Goal: Task Accomplishment & Management: Use online tool/utility

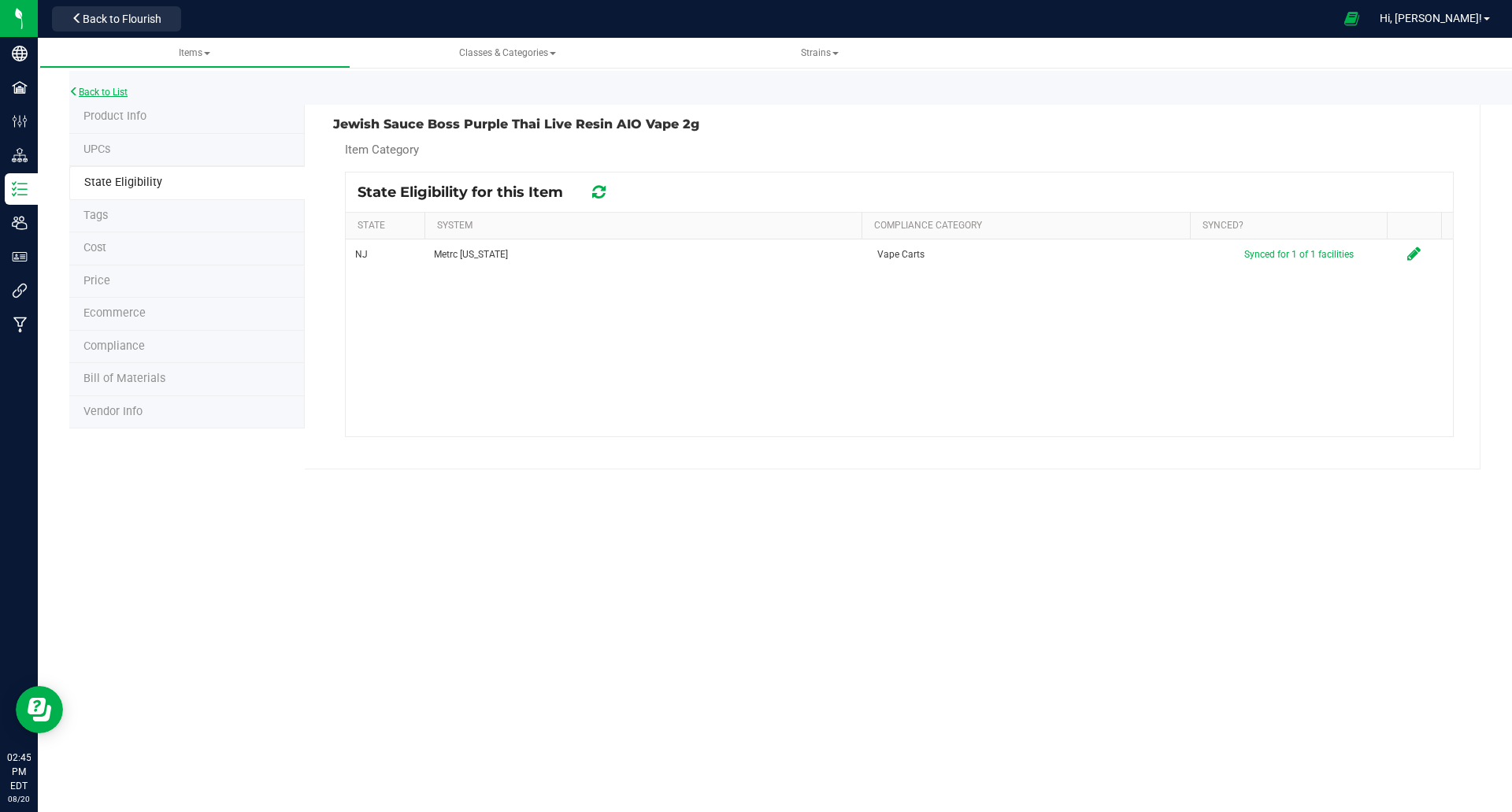
click at [113, 92] on link "Back to List" at bounding box center [98, 92] width 58 height 11
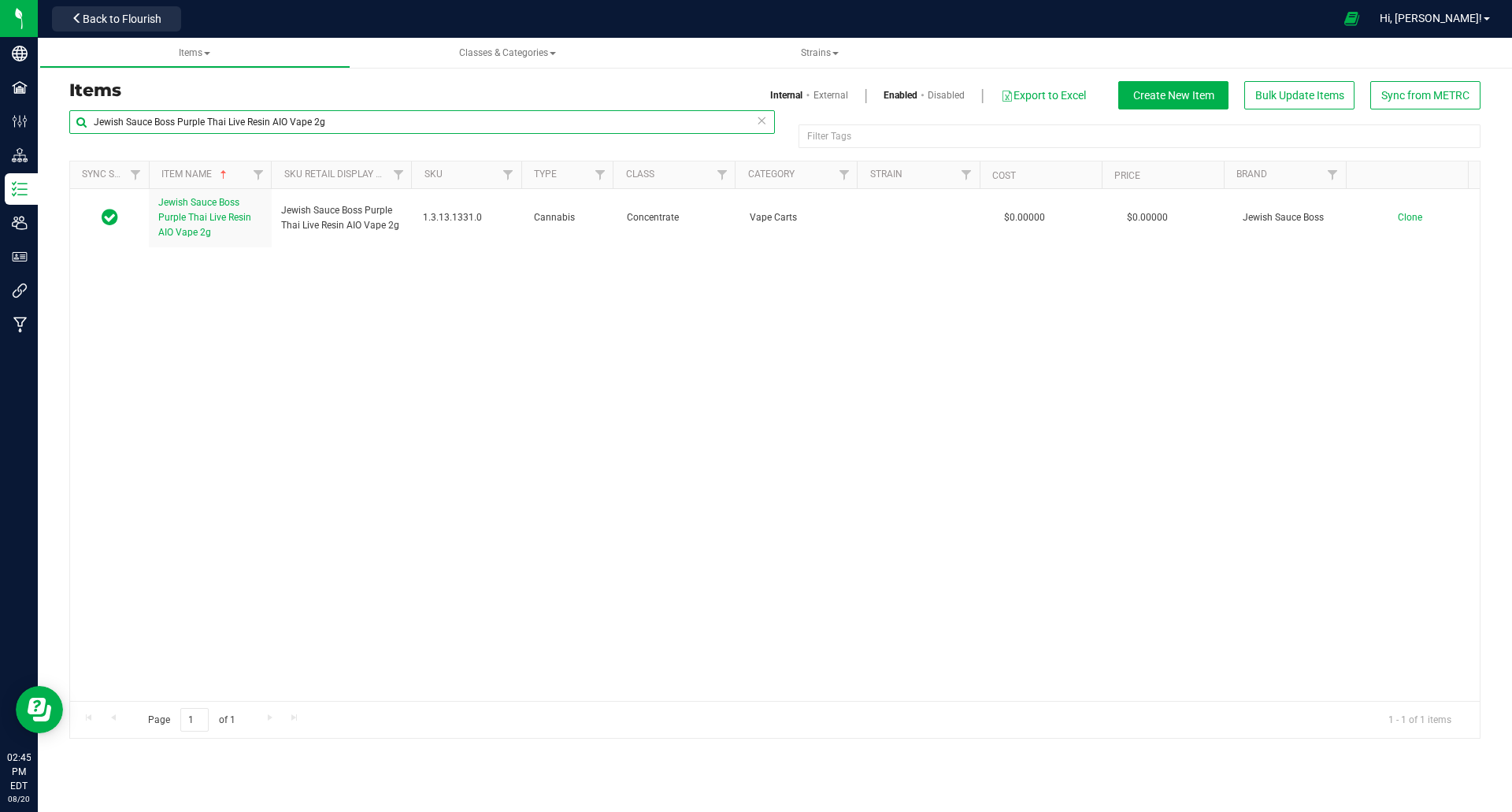
drag, startPoint x: 178, startPoint y: 119, endPoint x: 393, endPoint y: 123, distance: 215.0
click at [393, 123] on input "Jewish Sauce Boss Purple Thai Live Resin AIO Vape 2g" at bounding box center [422, 122] width 705 height 24
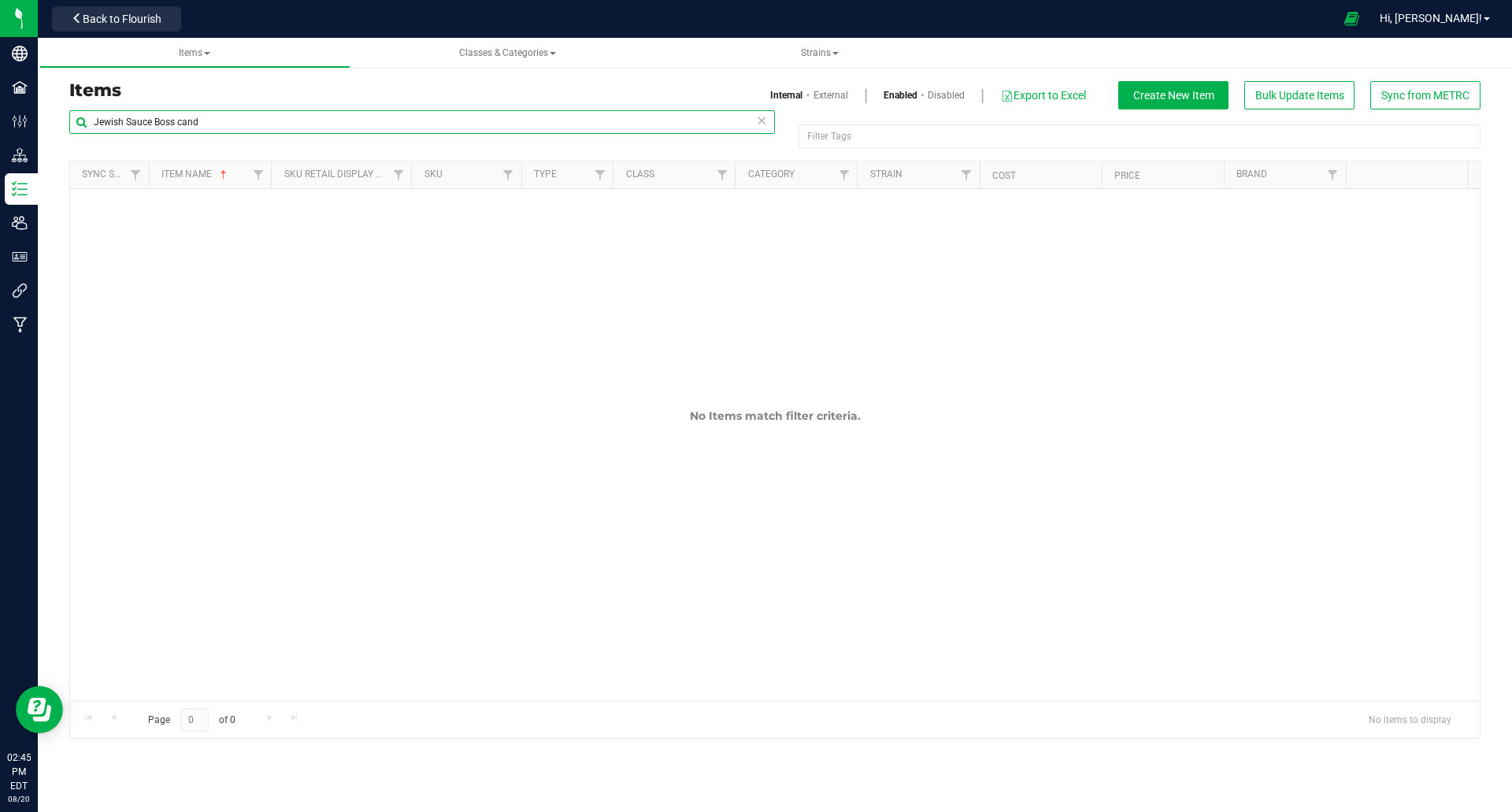
type input "Jewish Sauce Boss cand"
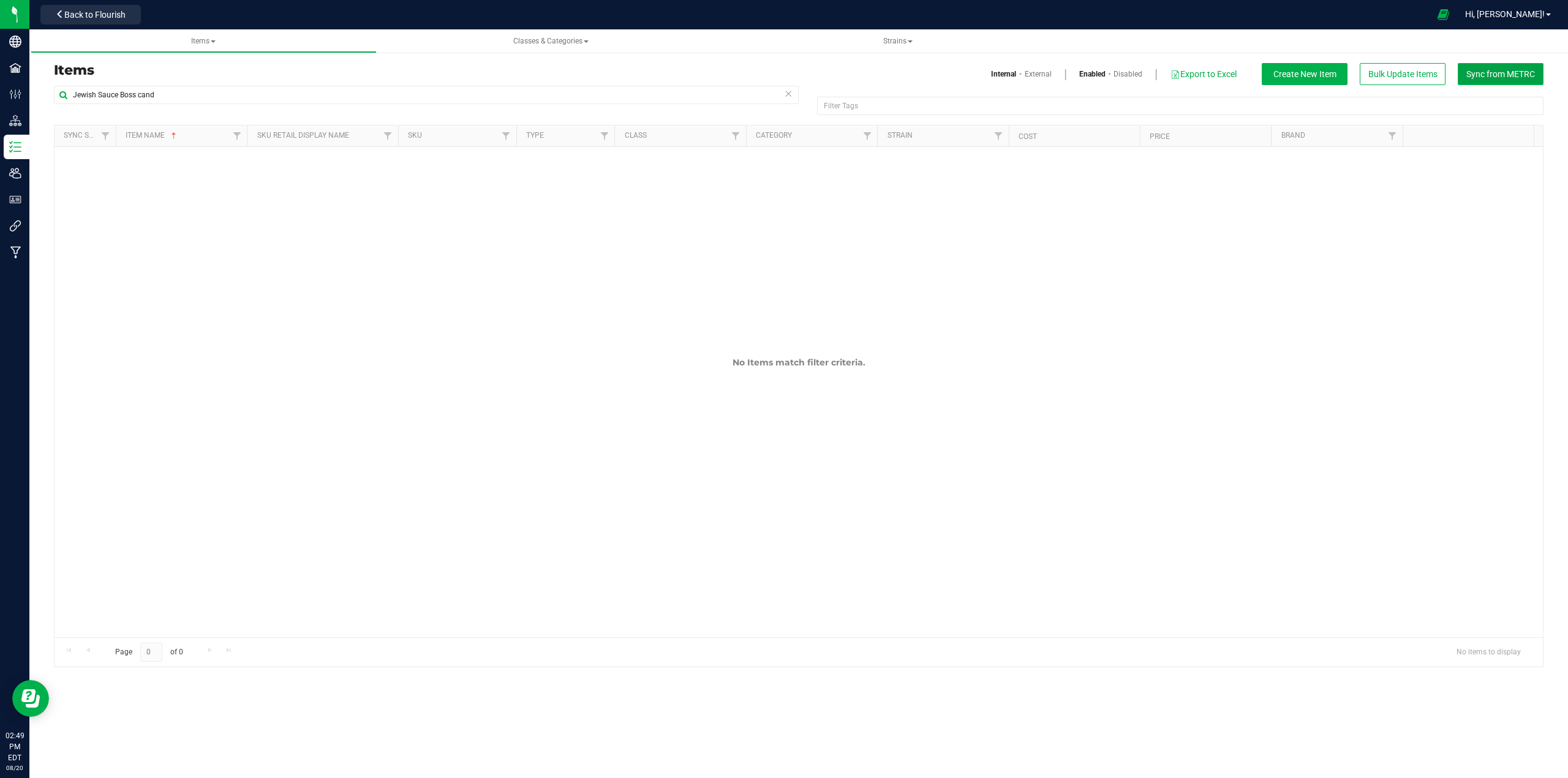
click at [1175, 74] on span "Sync from METRC" at bounding box center [1500, 74] width 69 height 10
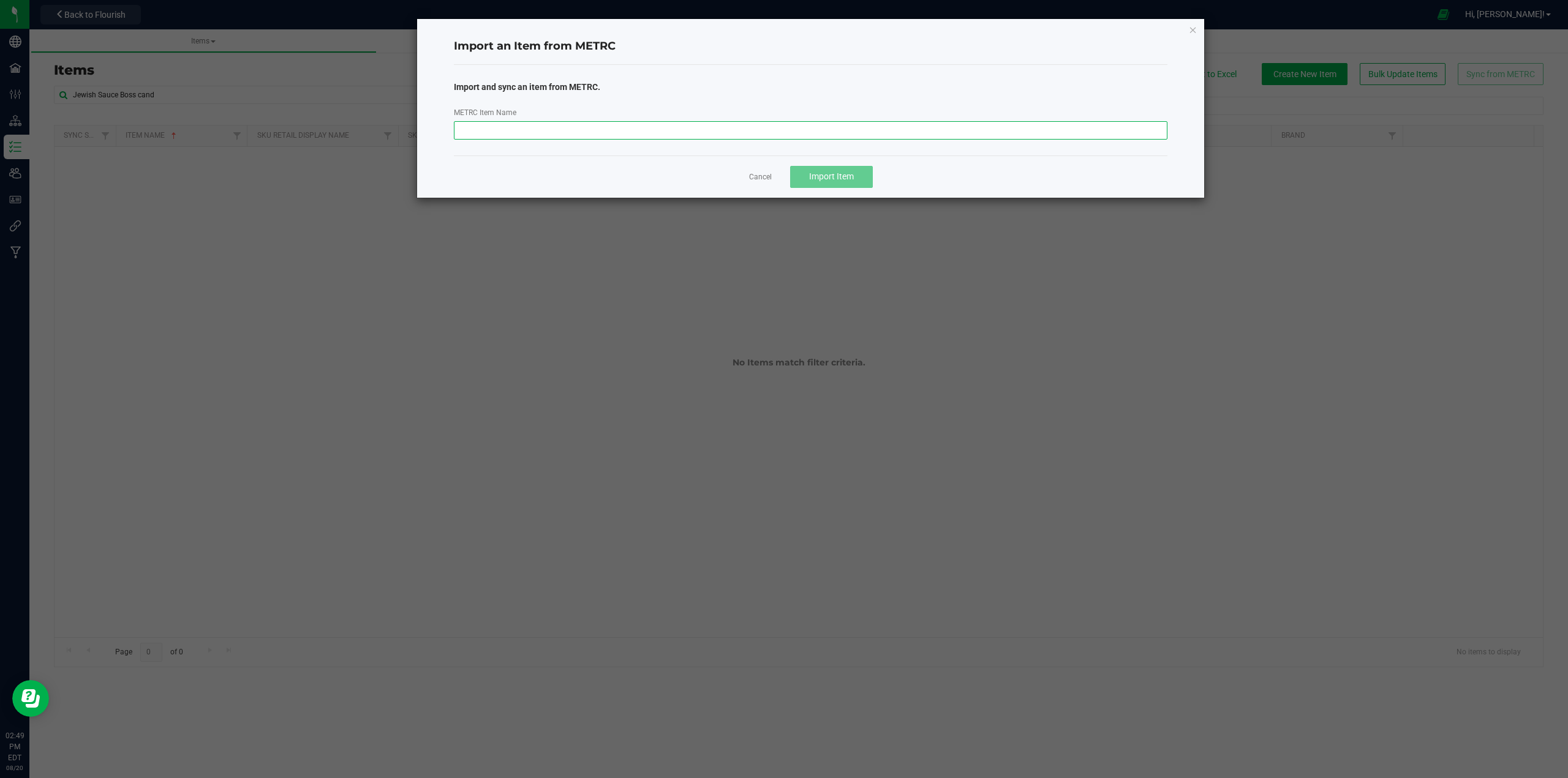
click at [939, 128] on input "METRC Item Name" at bounding box center [811, 131] width 714 height 19
paste input "Jewish Sauce Boss GMO Candy Live Resin"
type input "Jewish Sauce Boss GMO Candy Live Resin"
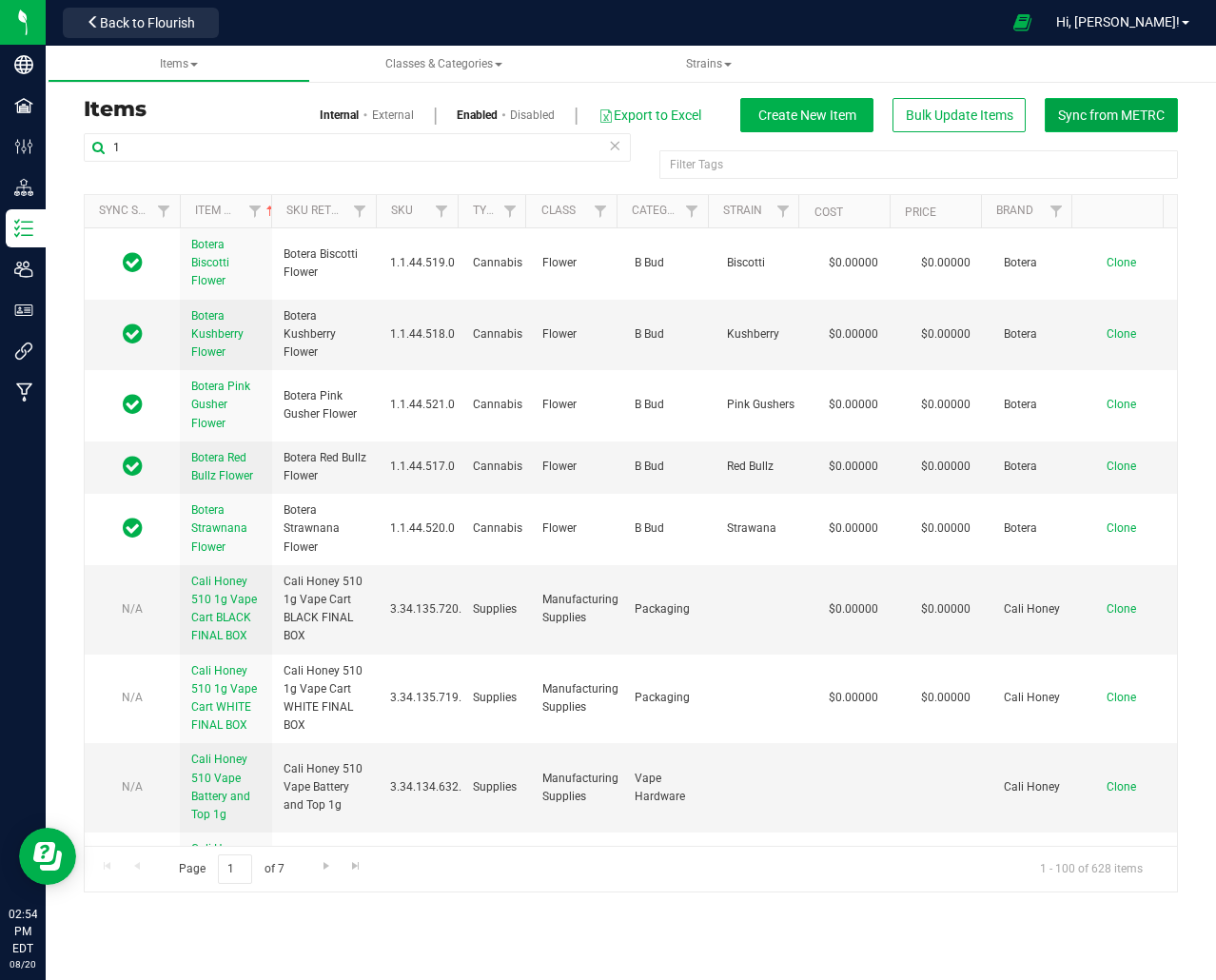
click at [1099, 123] on span "Sync from METRC" at bounding box center [1111, 115] width 107 height 15
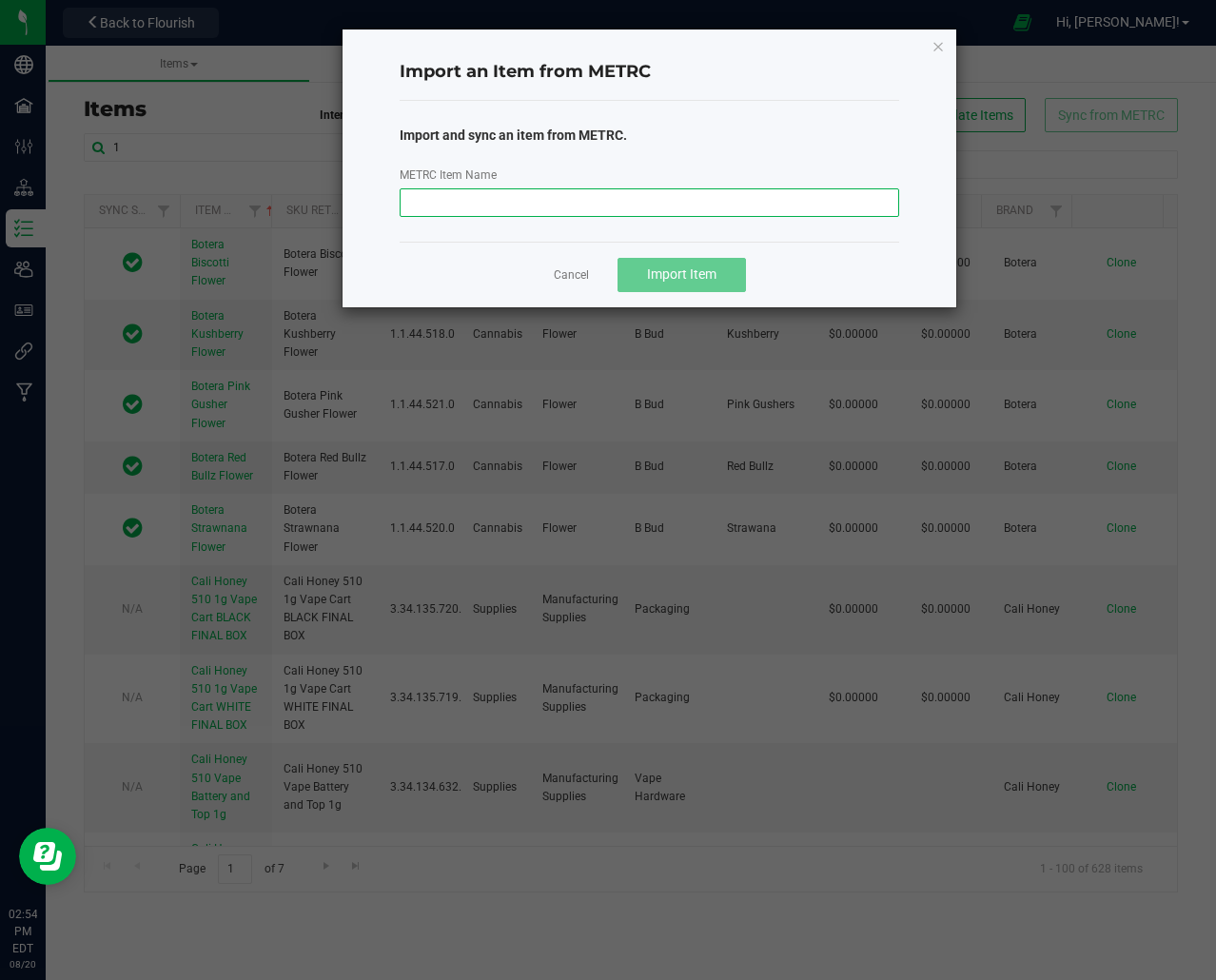
click at [543, 204] on input "METRC Item Name" at bounding box center [648, 203] width 499 height 29
paste input "Jewish Sauce Boss Candyland Live Resin AIO Vape 2g"
type input "Jewish Sauce Boss Candyland Live Resin AIO Vape 2g"
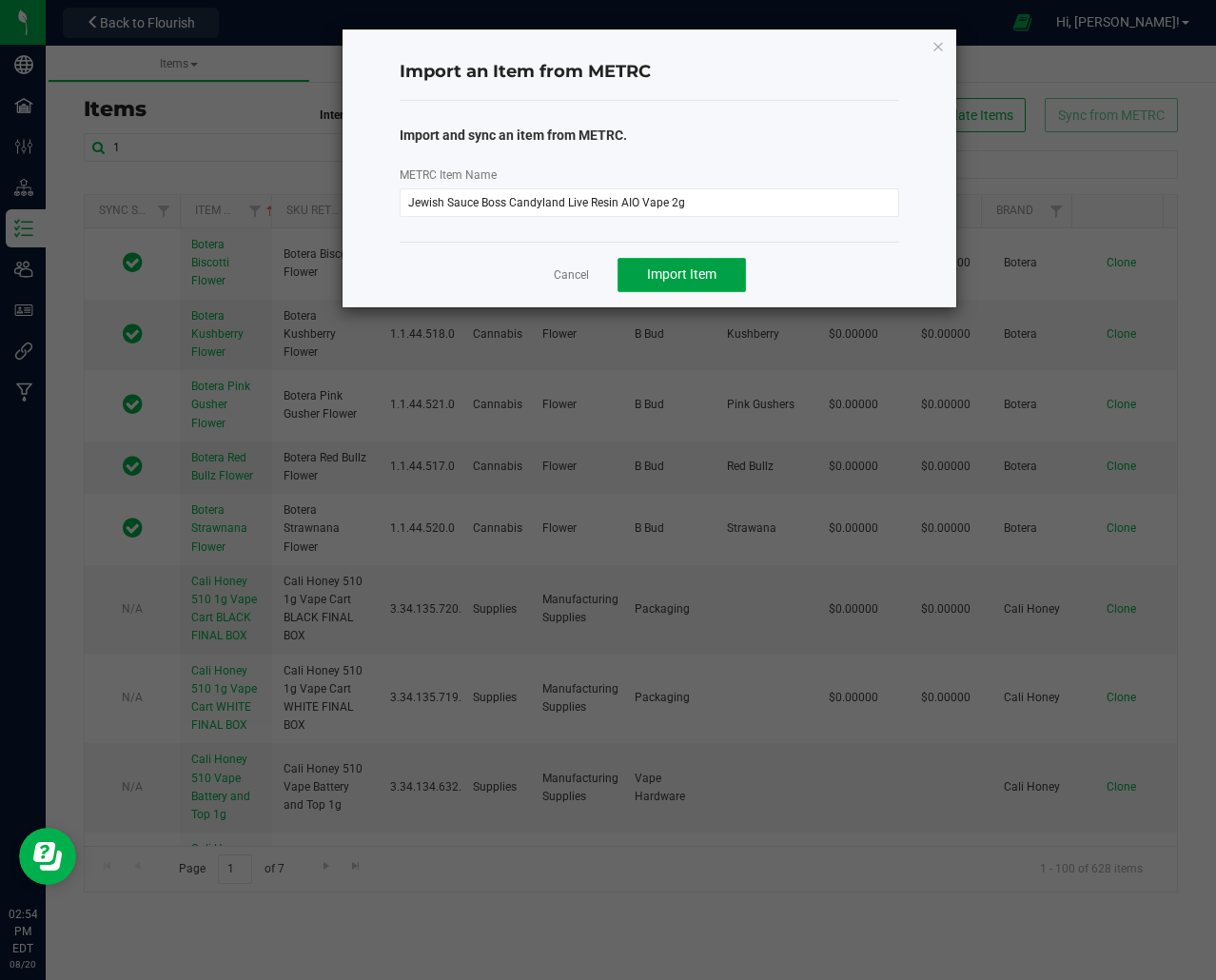
click at [654, 276] on span "Import Item" at bounding box center [681, 274] width 69 height 15
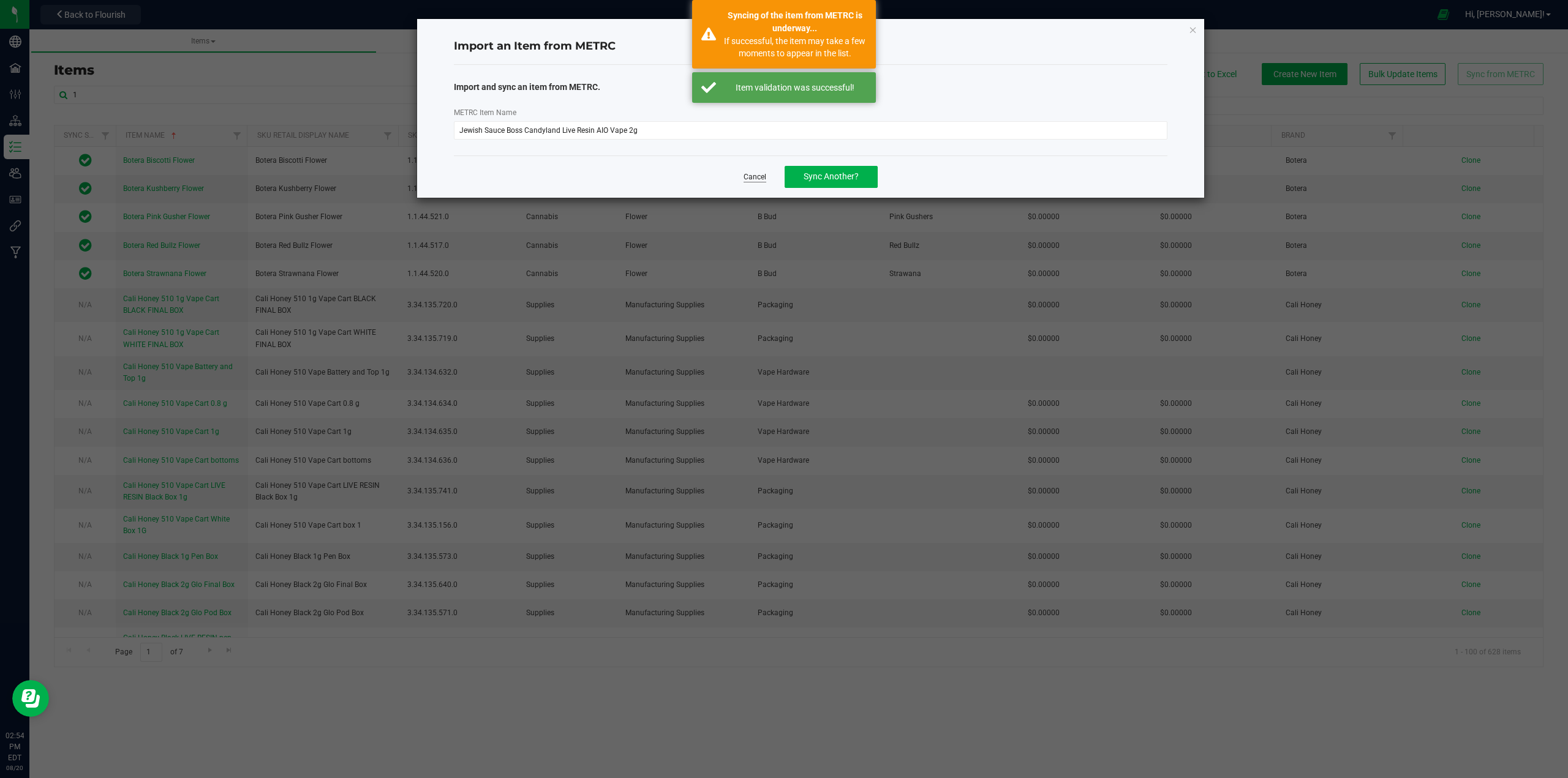
click at [765, 178] on link "Cancel" at bounding box center [755, 177] width 23 height 11
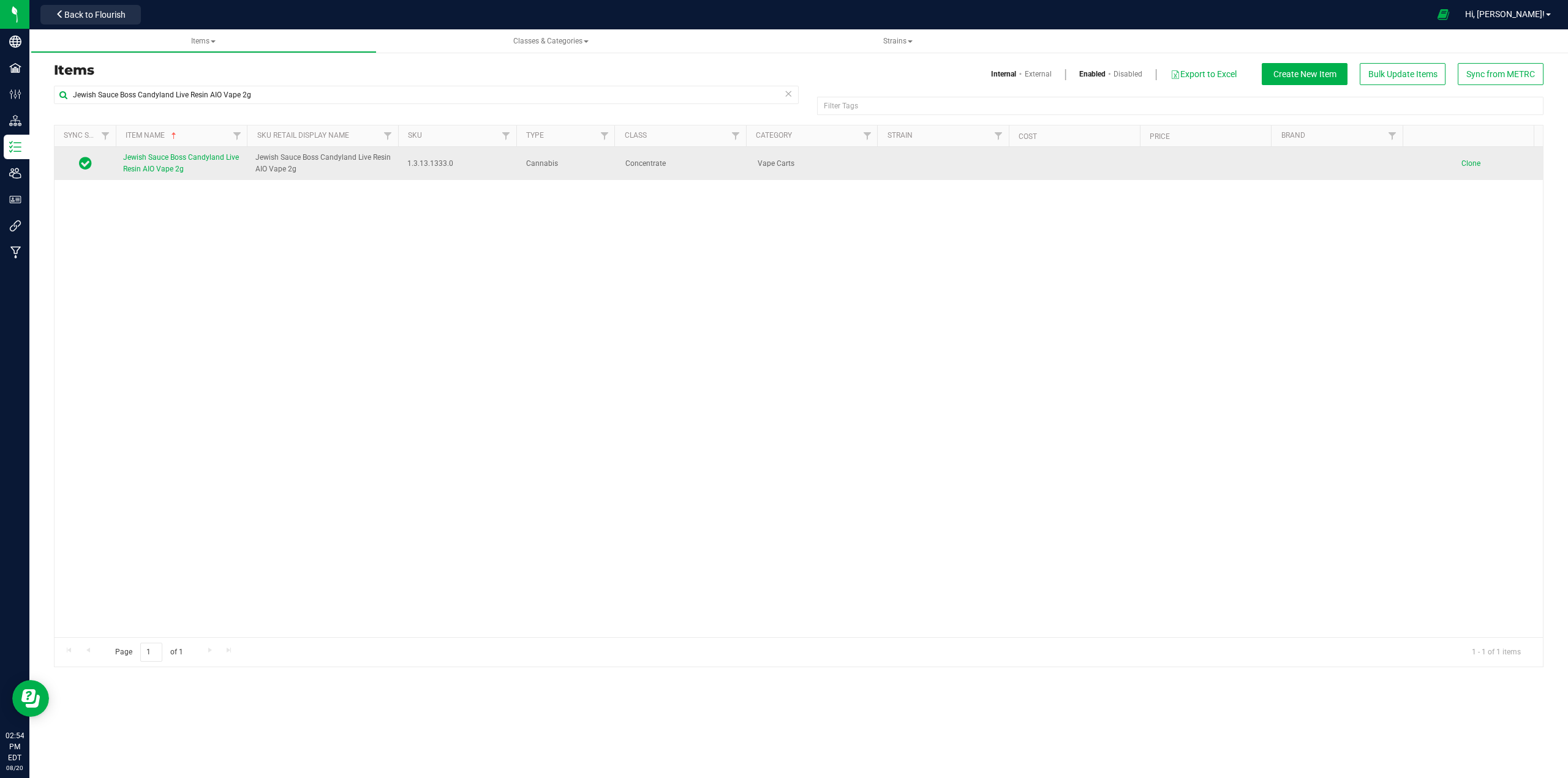
click at [176, 168] on span "Jewish Sauce Boss Candyland Live Resin AIO Vape 2g" at bounding box center [181, 163] width 116 height 20
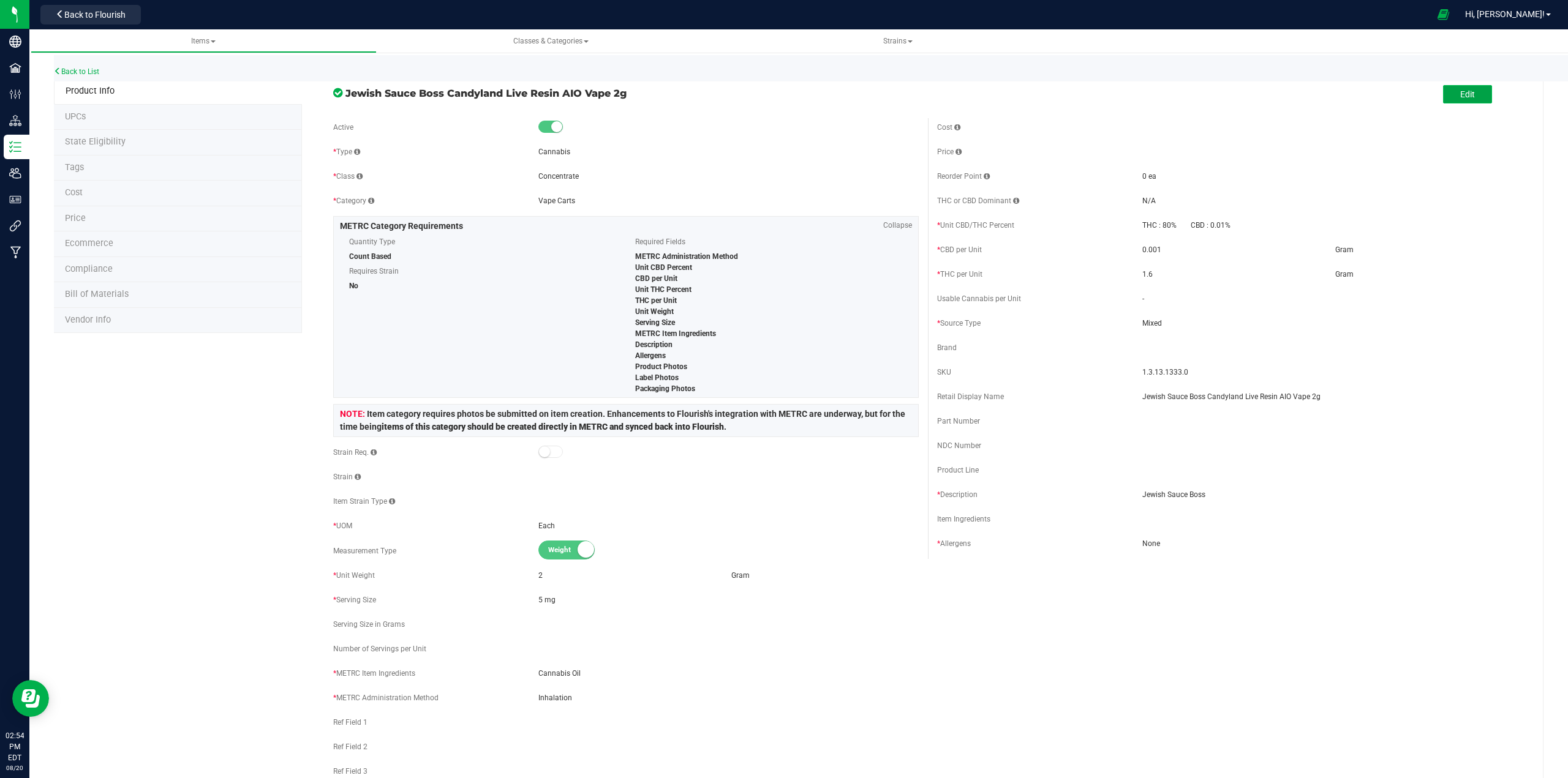
click at [1175, 98] on button "Edit" at bounding box center [1467, 94] width 49 height 19
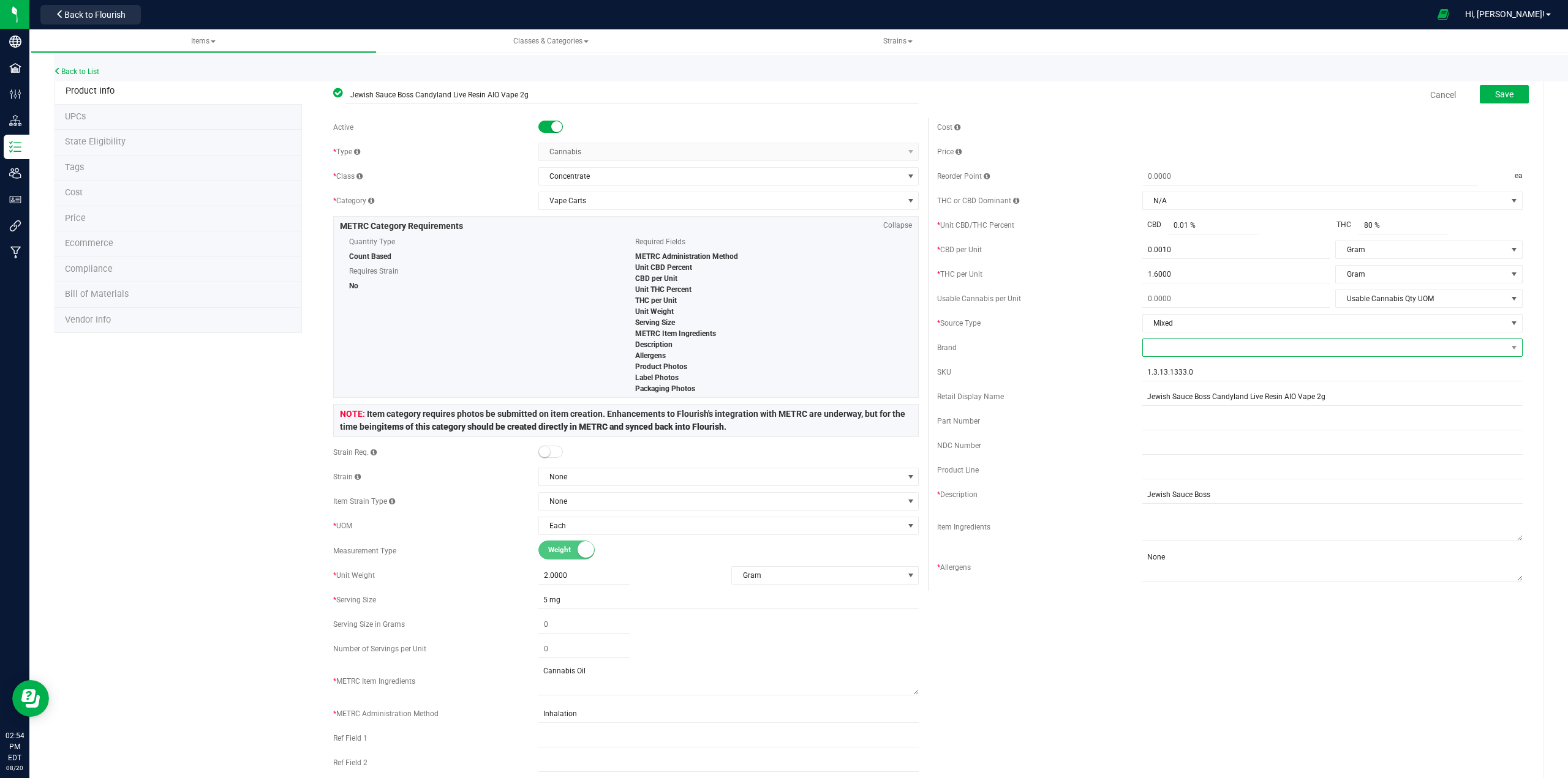
click at [1175, 348] on span at bounding box center [1324, 348] width 364 height 17
type input "[DEMOGRAPHIC_DATA]"
click at [1175, 421] on li "Jewish Sauce Boss" at bounding box center [1325, 421] width 377 height 21
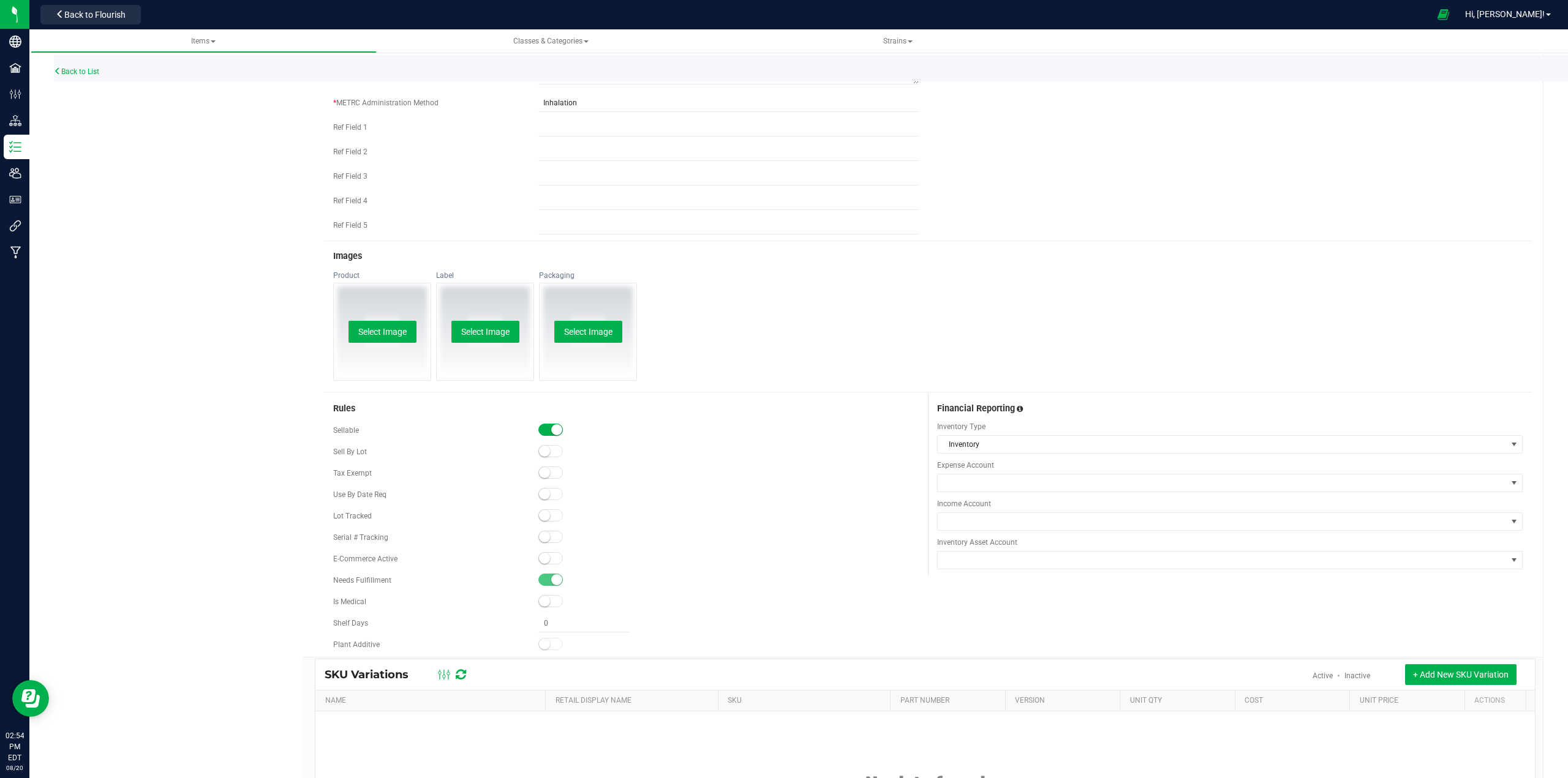
scroll to position [612, 0]
click at [1013, 486] on span at bounding box center [1222, 482] width 569 height 17
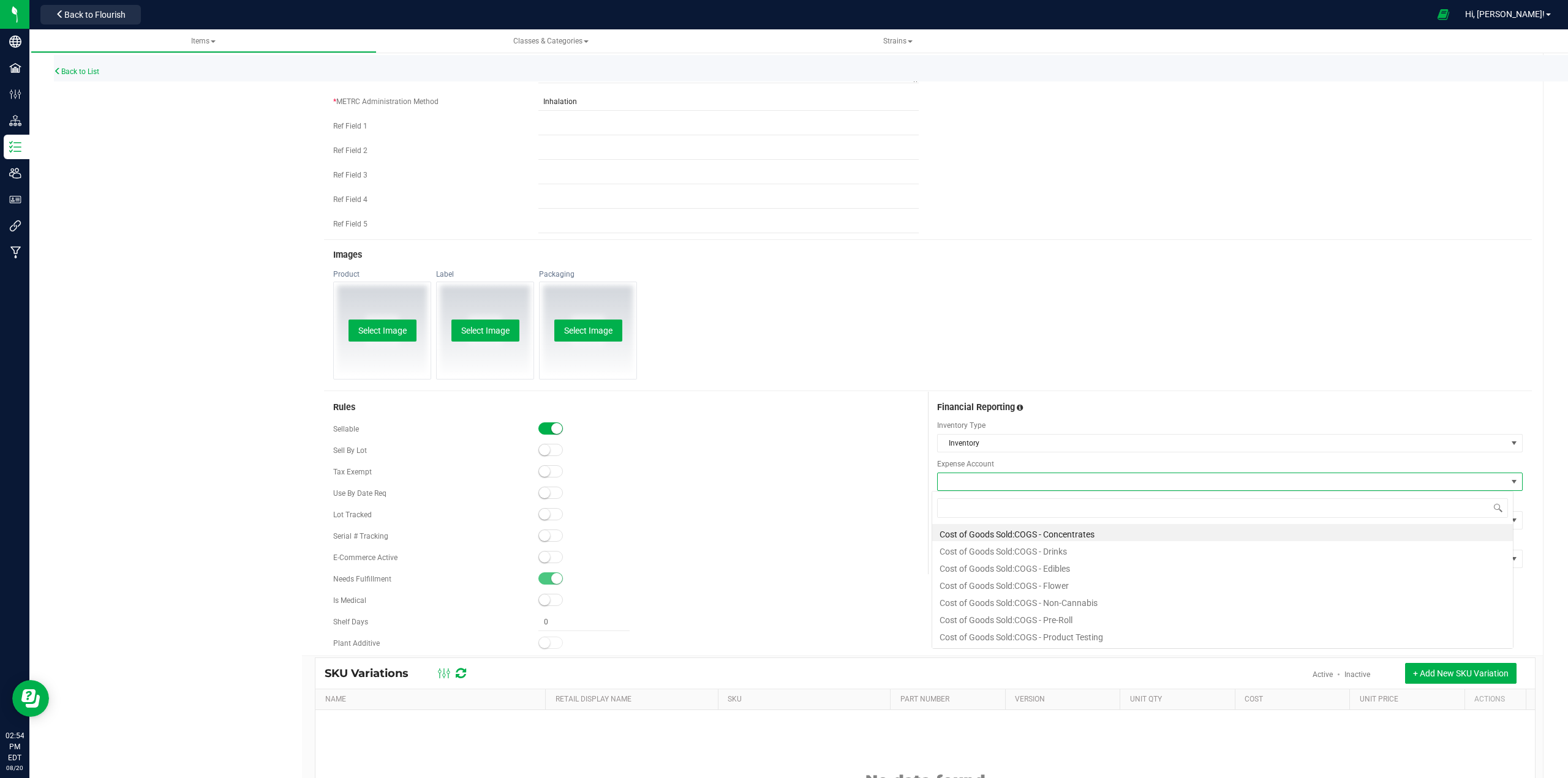
scroll to position [19, 581]
type input "vapor"
click at [1001, 532] on li "Cost of Goods Sold:COGS - Vaporizer" at bounding box center [1222, 533] width 581 height 17
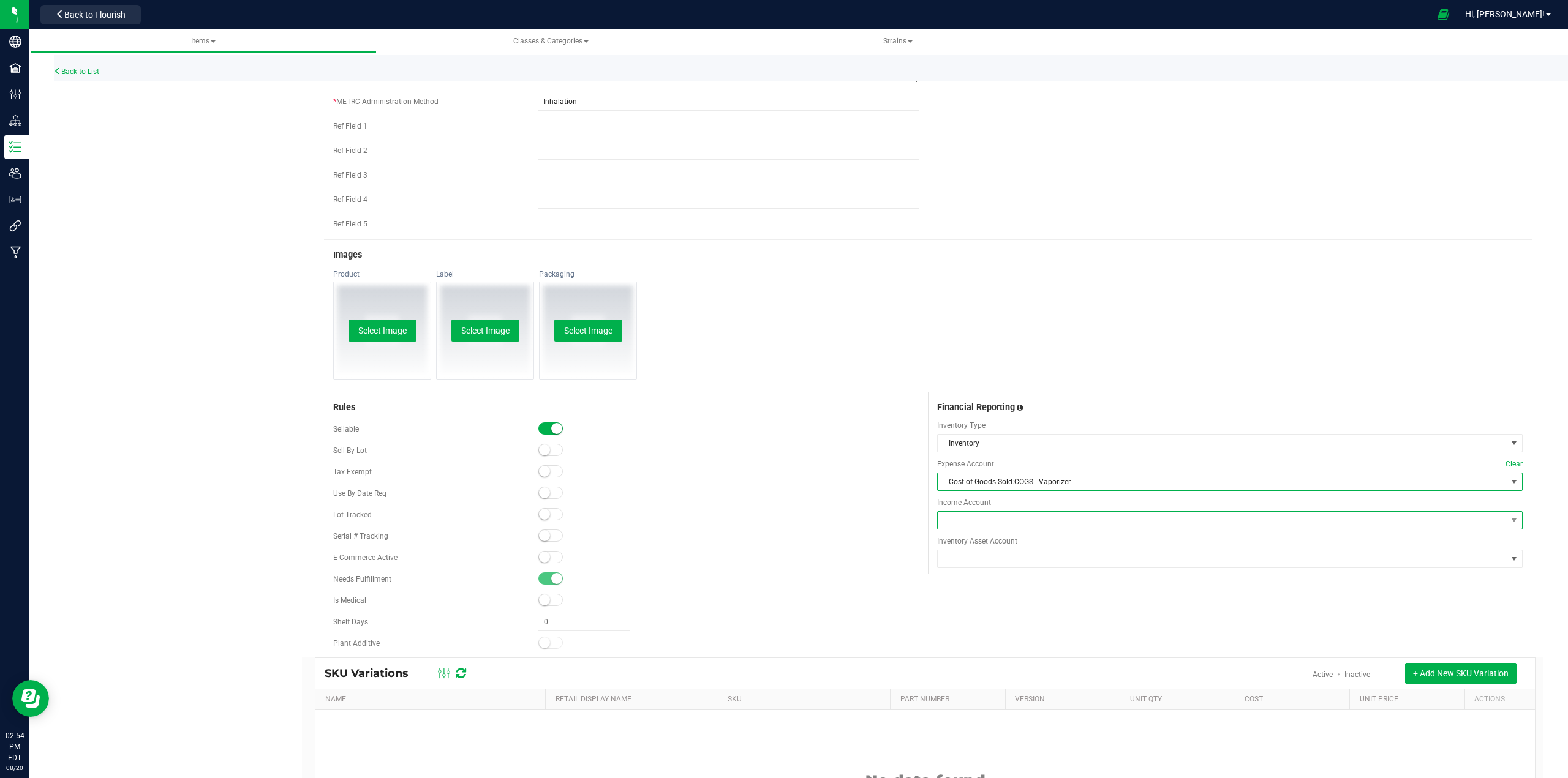
click at [979, 516] on span at bounding box center [1222, 521] width 569 height 17
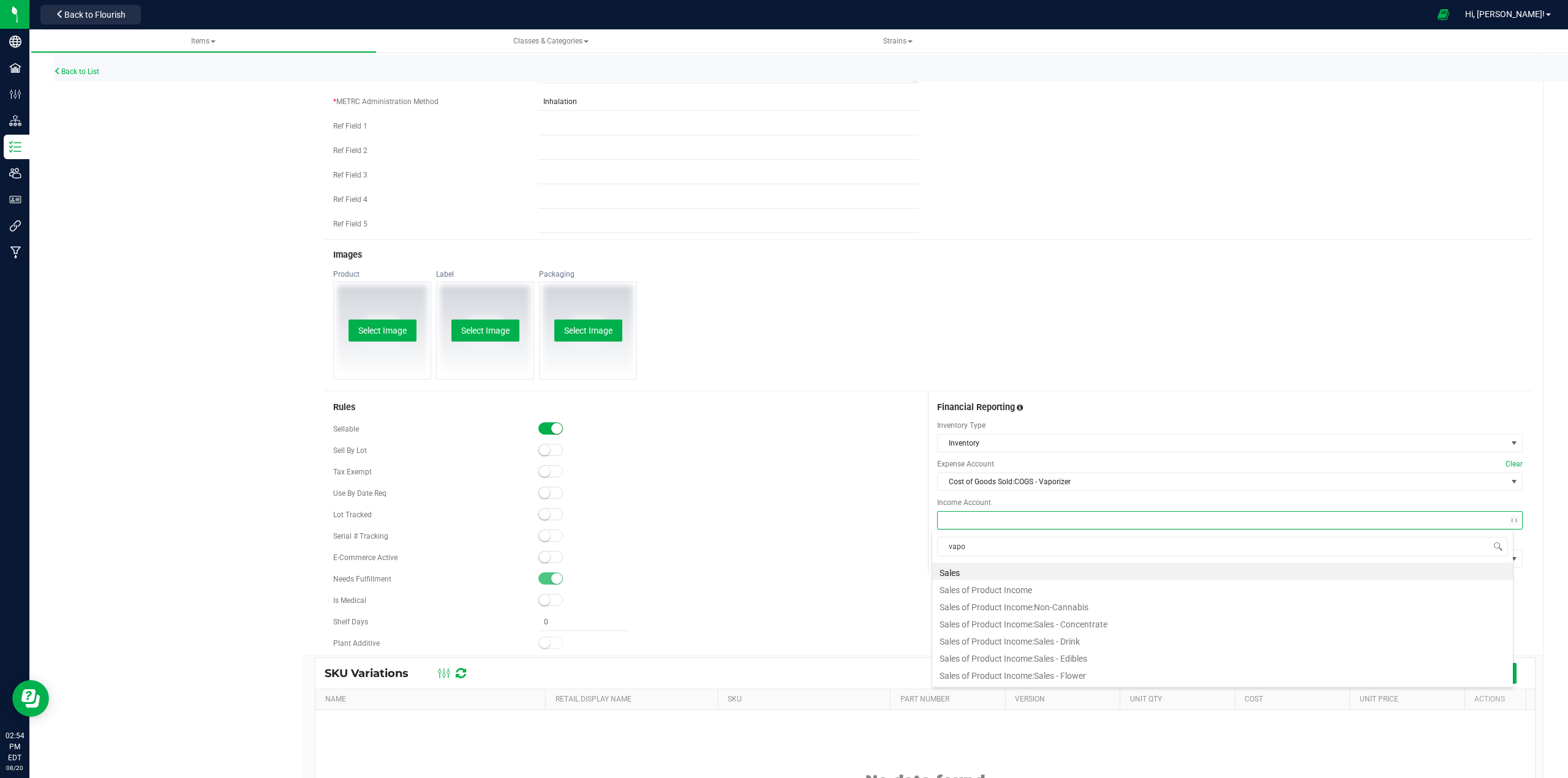
type input "vapor"
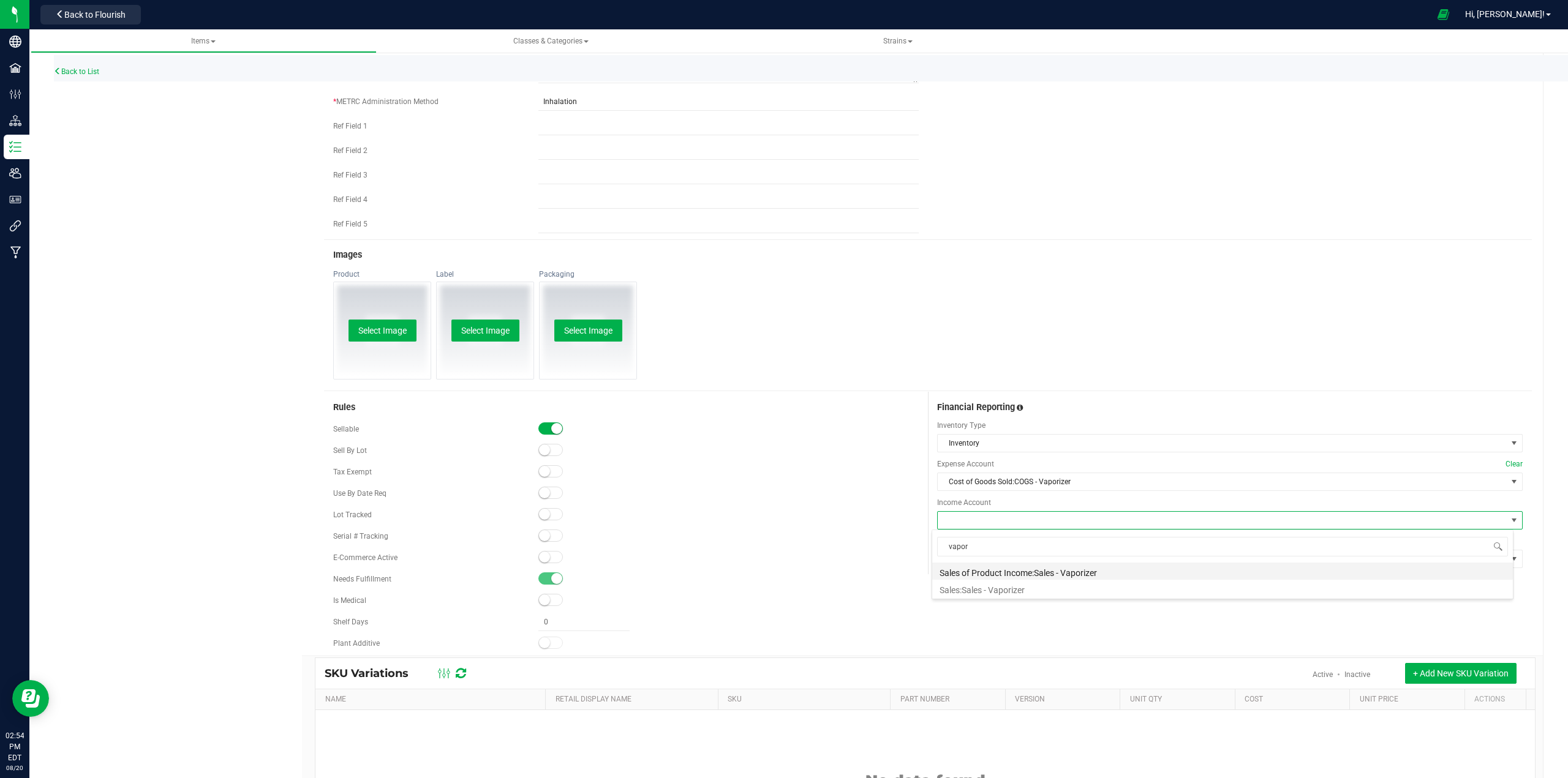
click at [993, 568] on li "Sales of Product Income:Sales - Vaporizer" at bounding box center [1222, 571] width 581 height 17
click at [969, 560] on span at bounding box center [1222, 559] width 569 height 17
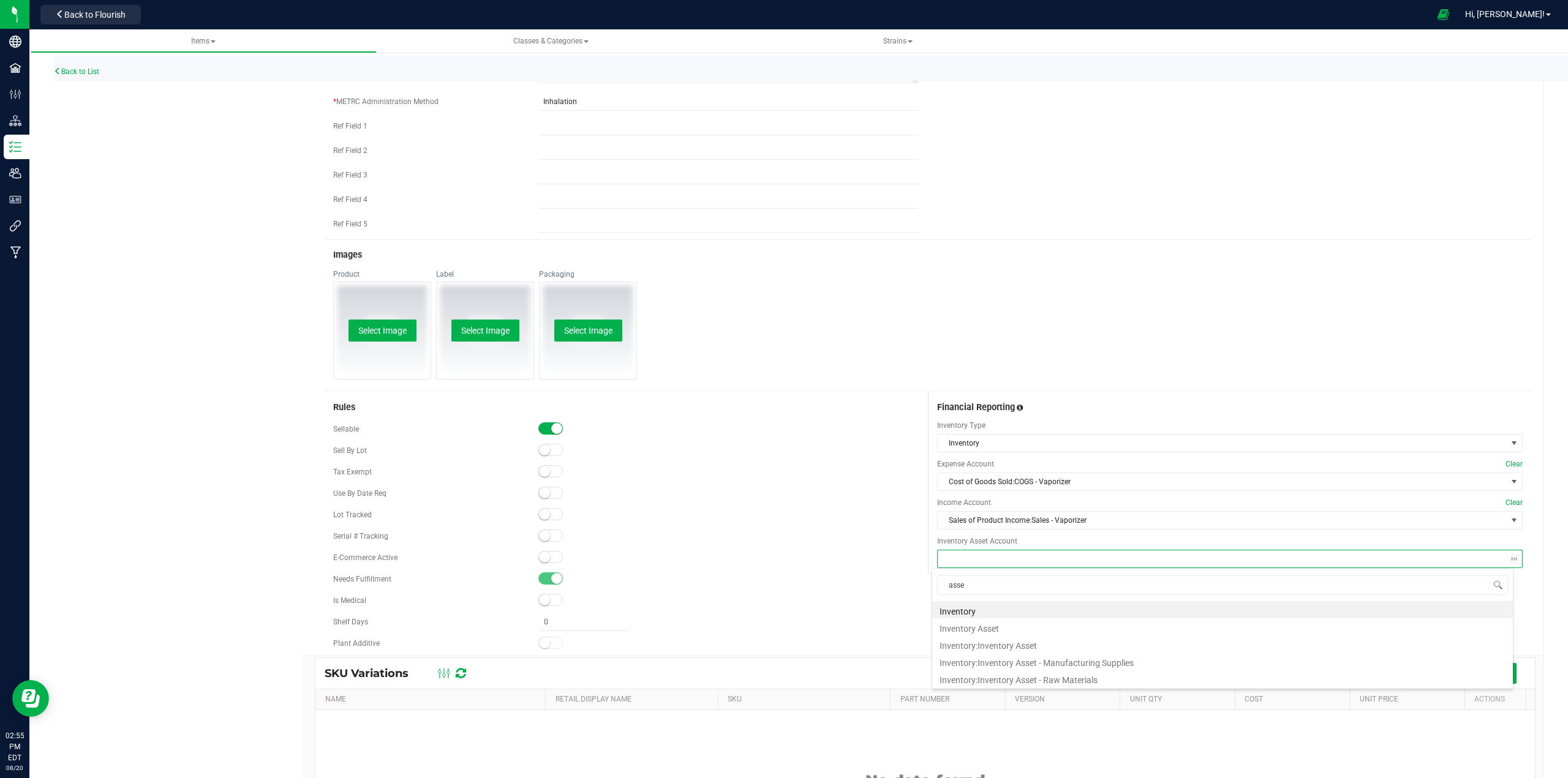
type input "asset"
click at [988, 631] on li "Inventory:Inventory Asset" at bounding box center [1222, 627] width 581 height 17
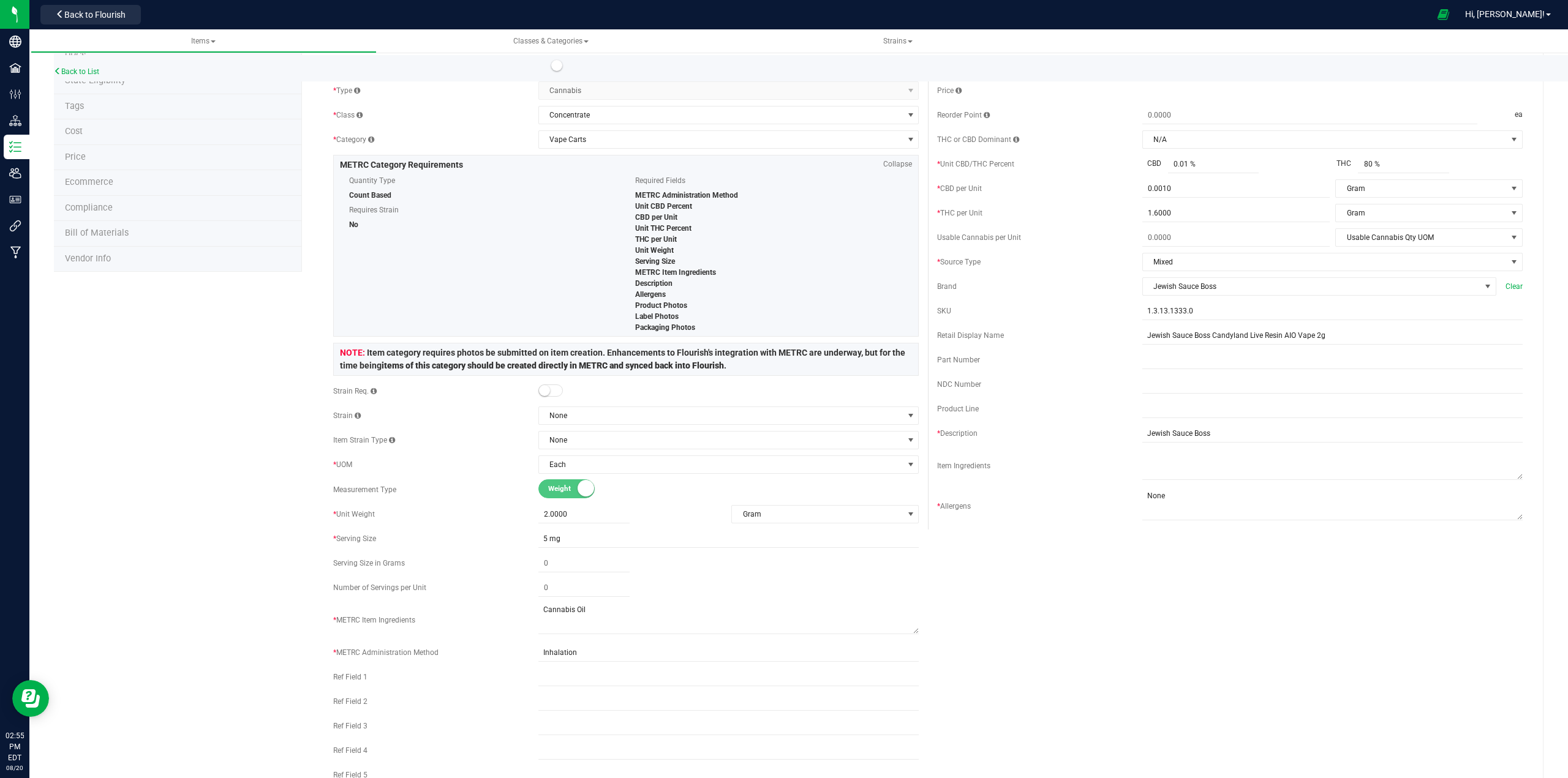
scroll to position [0, 0]
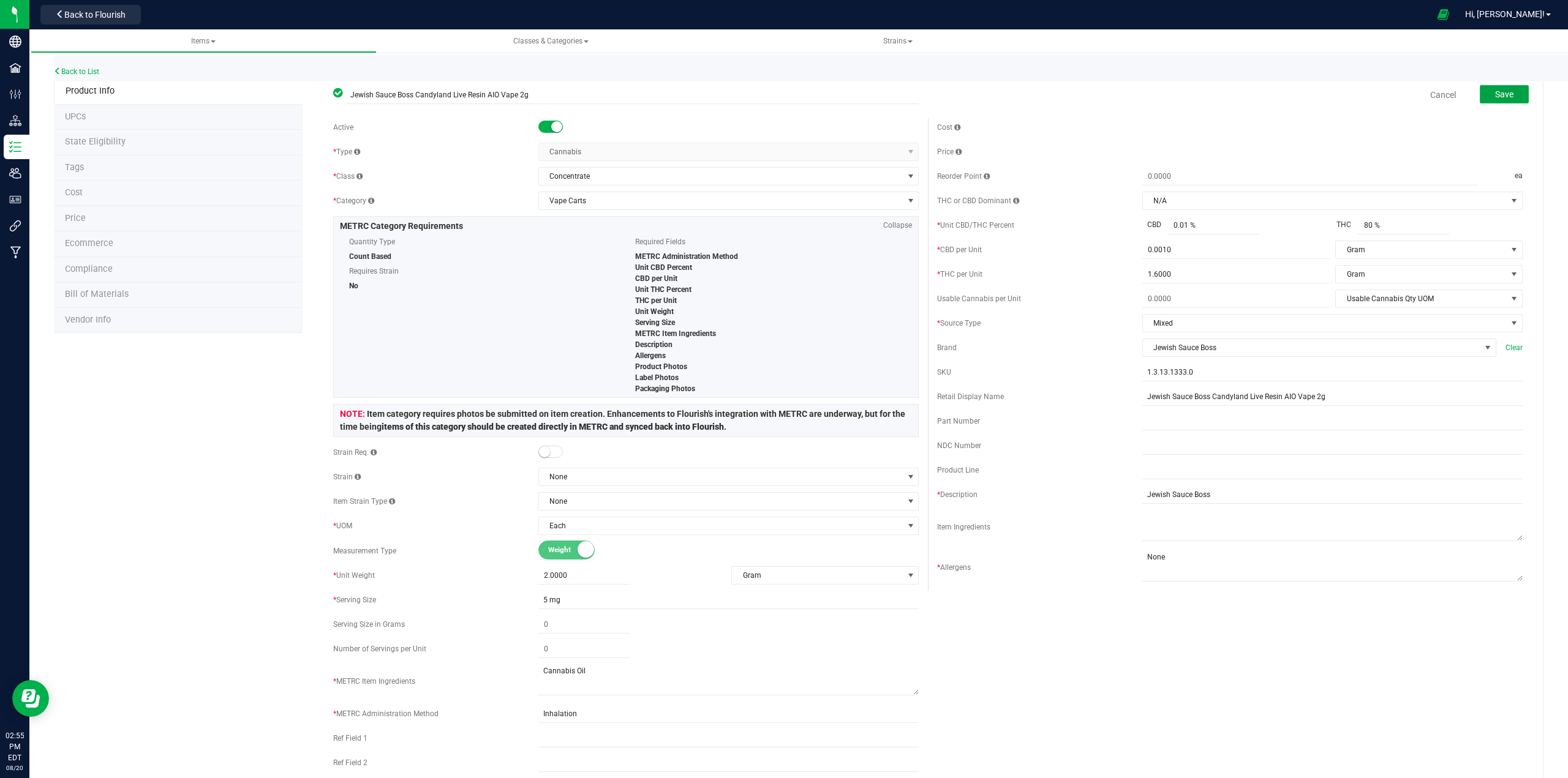
click at [1175, 95] on span "Save" at bounding box center [1504, 94] width 19 height 10
click at [96, 139] on span "State Eligibility" at bounding box center [95, 142] width 61 height 11
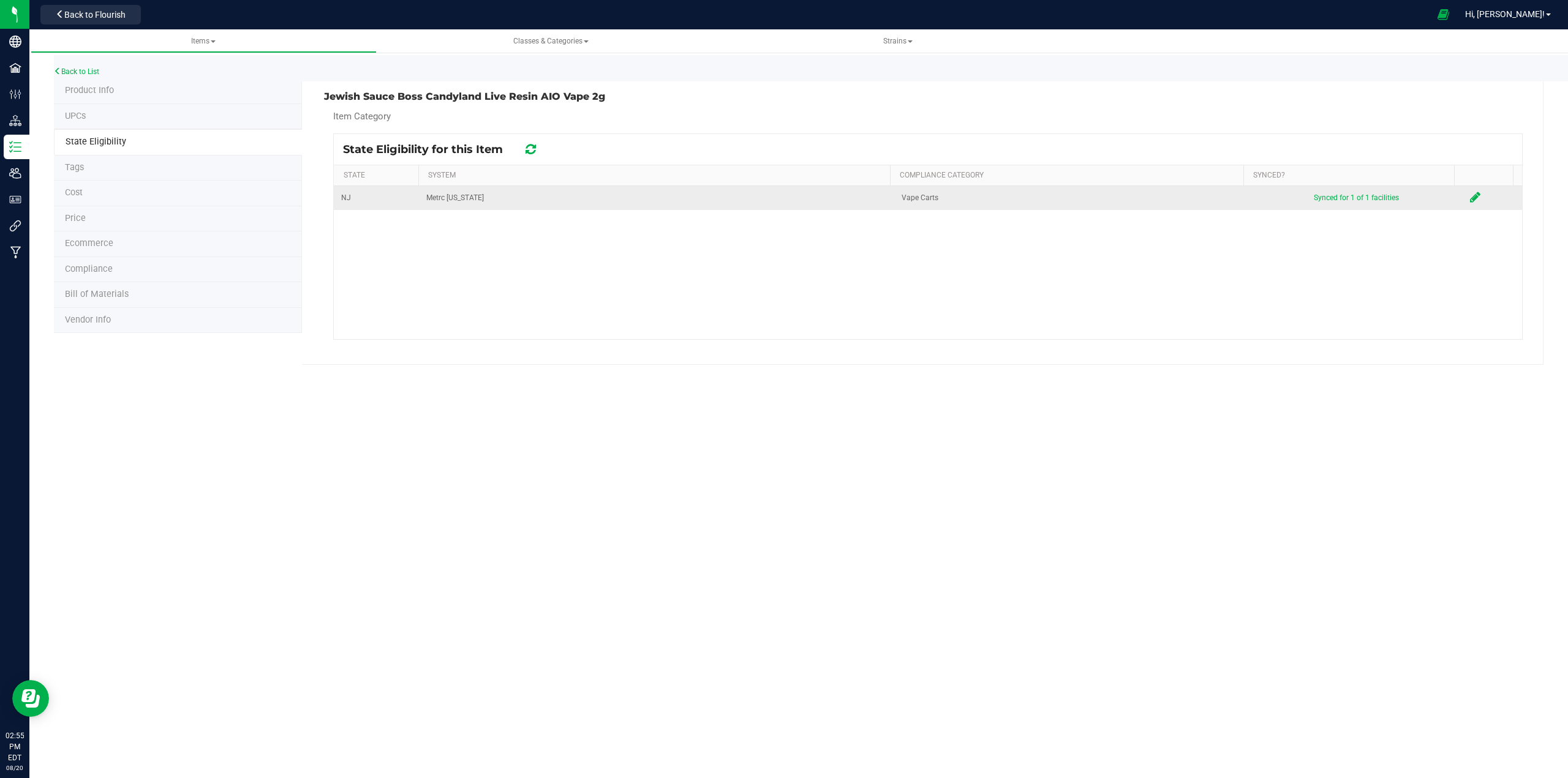
click at [1175, 201] on icon at bounding box center [1474, 197] width 11 height 12
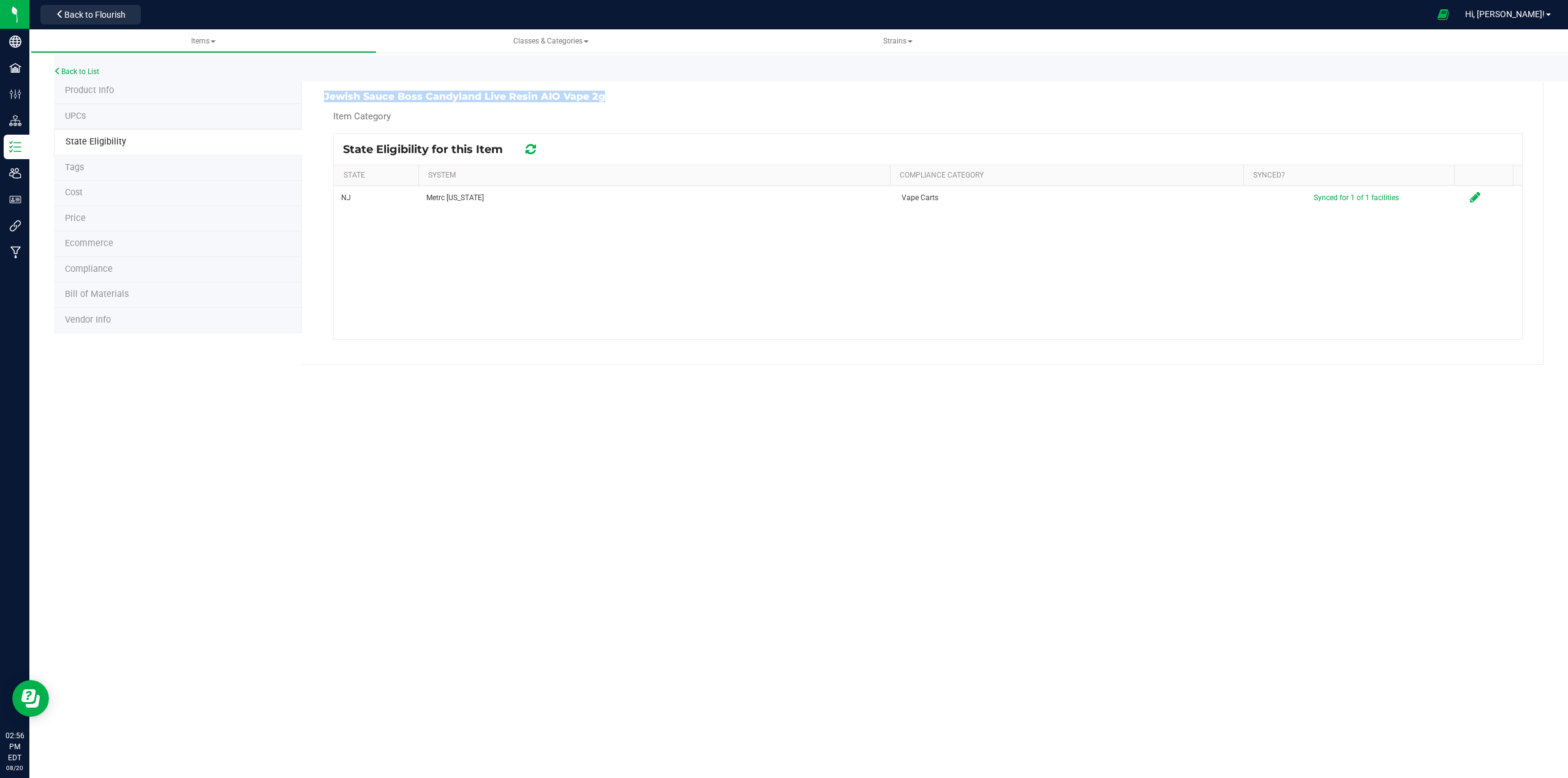
drag, startPoint x: 323, startPoint y: 96, endPoint x: 603, endPoint y: 98, distance: 280.0
click at [603, 98] on div "Jewish Sauce Boss Candyland Live Resin AIO Vape 2g" at bounding box center [621, 97] width 613 height 11
copy h3 "Jewish Sauce Boss Candyland Live Resin AIO Vape 2g"
click at [92, 19] on span "Back to Flourish" at bounding box center [95, 15] width 61 height 10
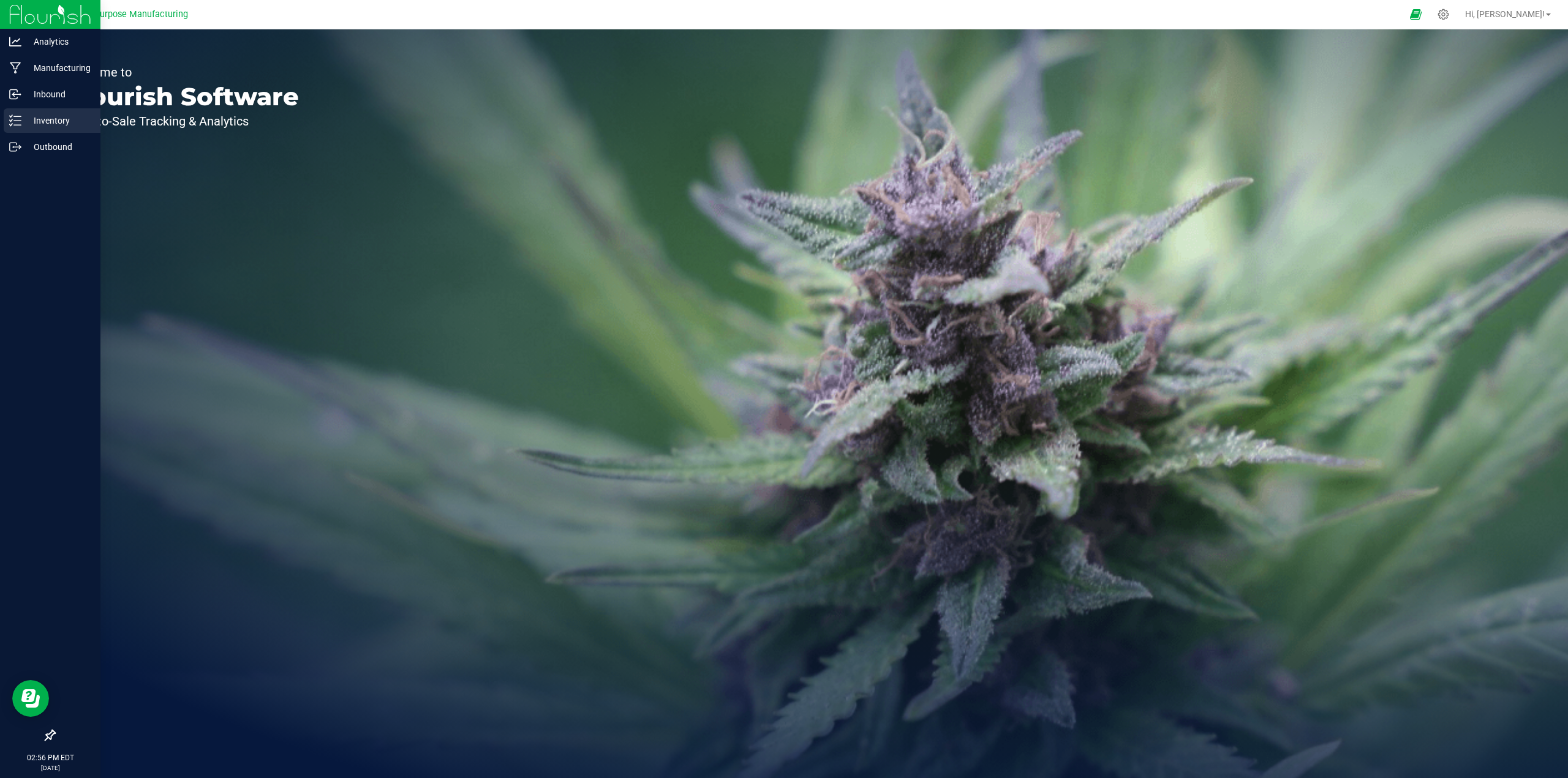
click at [45, 121] on p "Inventory" at bounding box center [58, 121] width 74 height 15
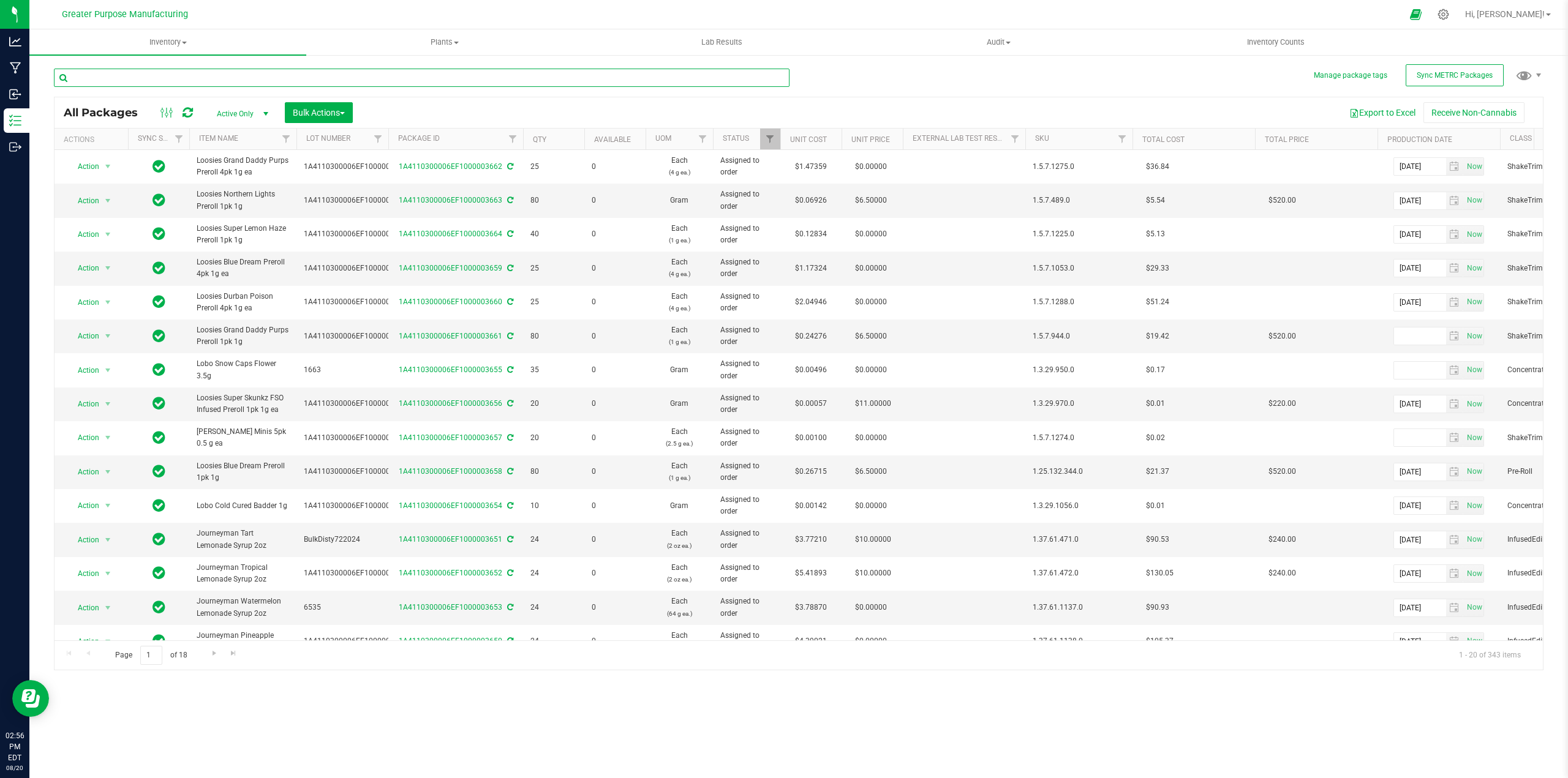
click at [161, 79] on input "text" at bounding box center [422, 78] width 736 height 19
type input "The Farmers Market"
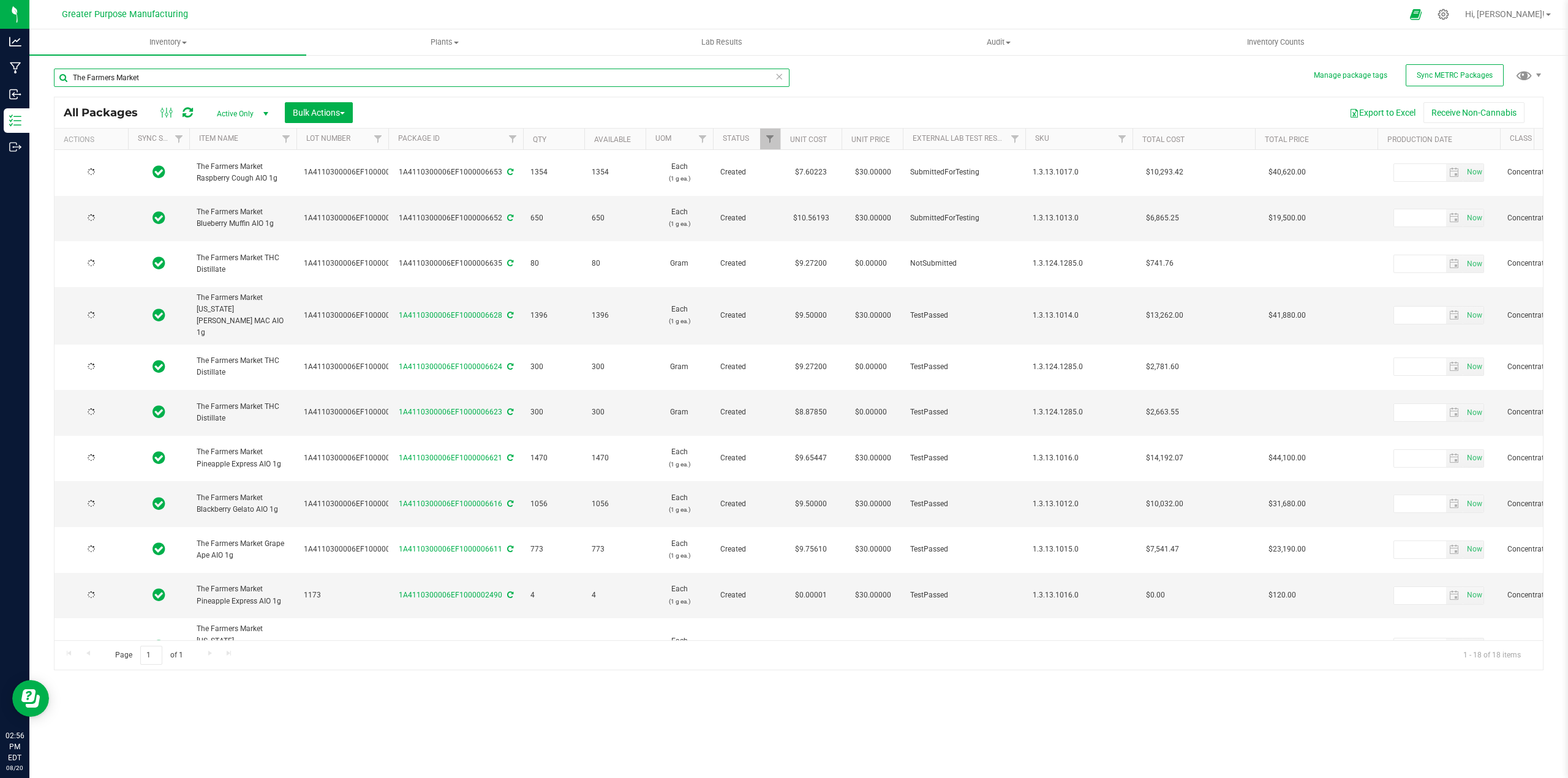
type input "[DATE]"
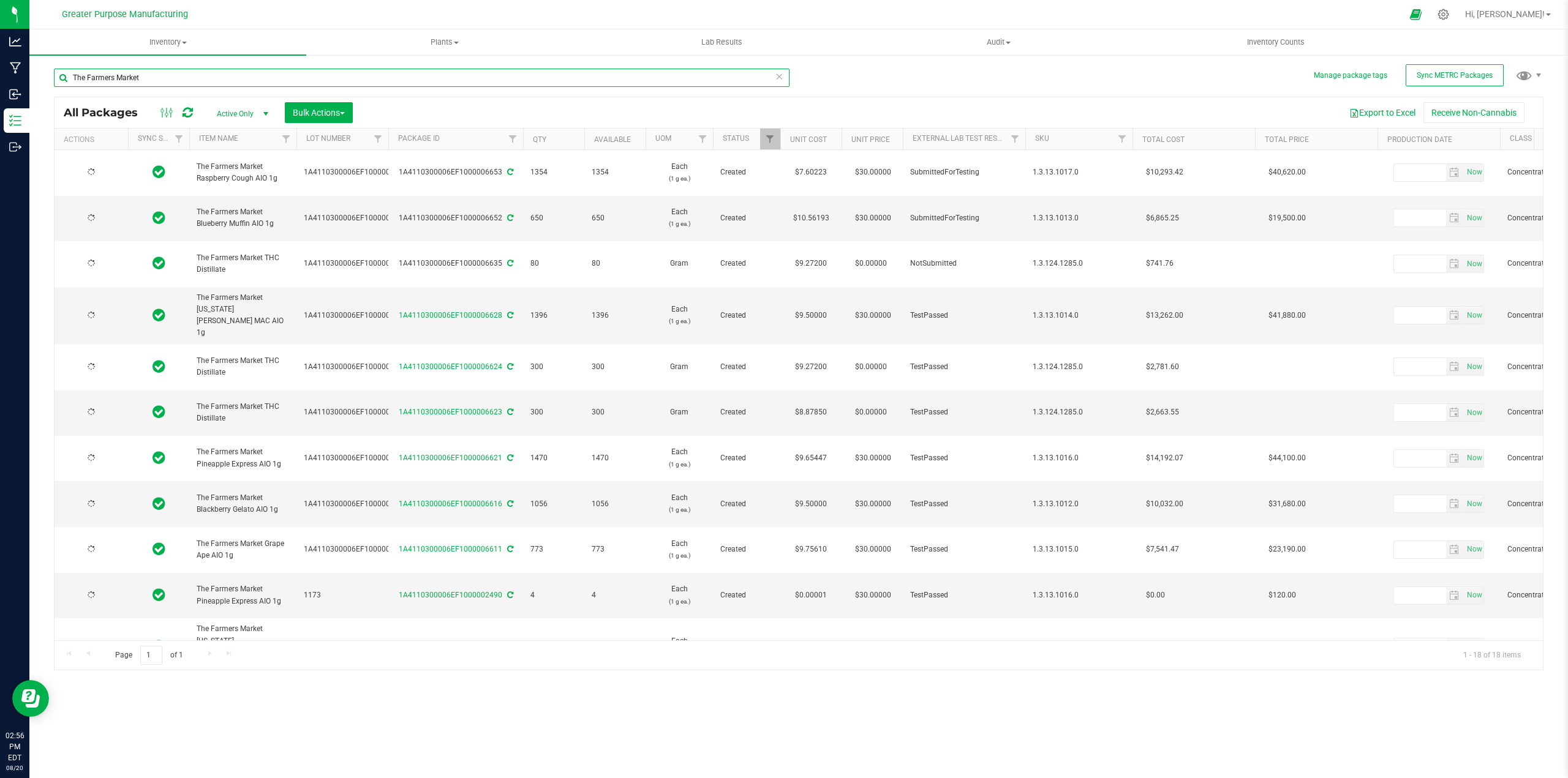
type input "[DATE]"
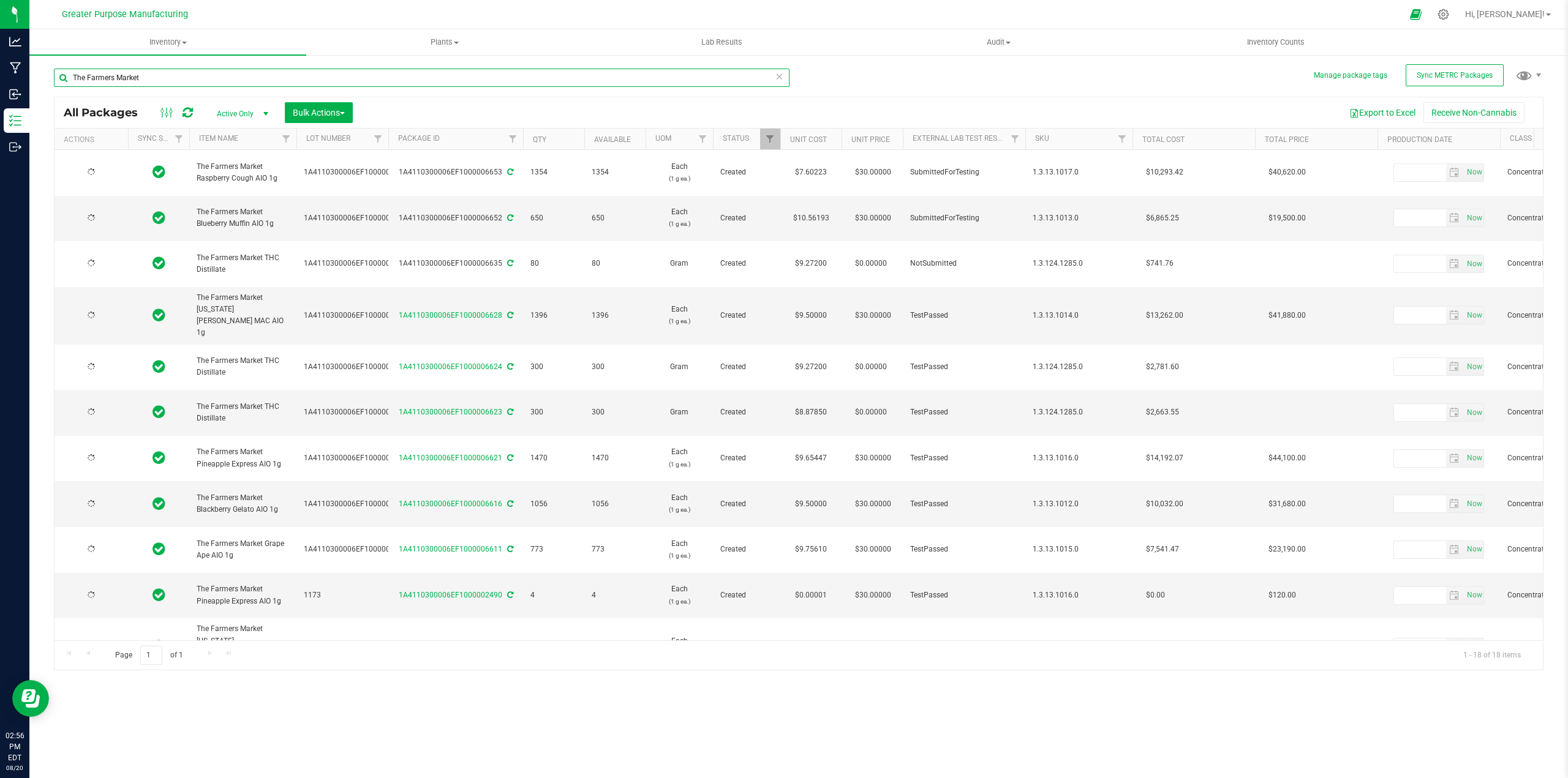
type input "[DATE]"
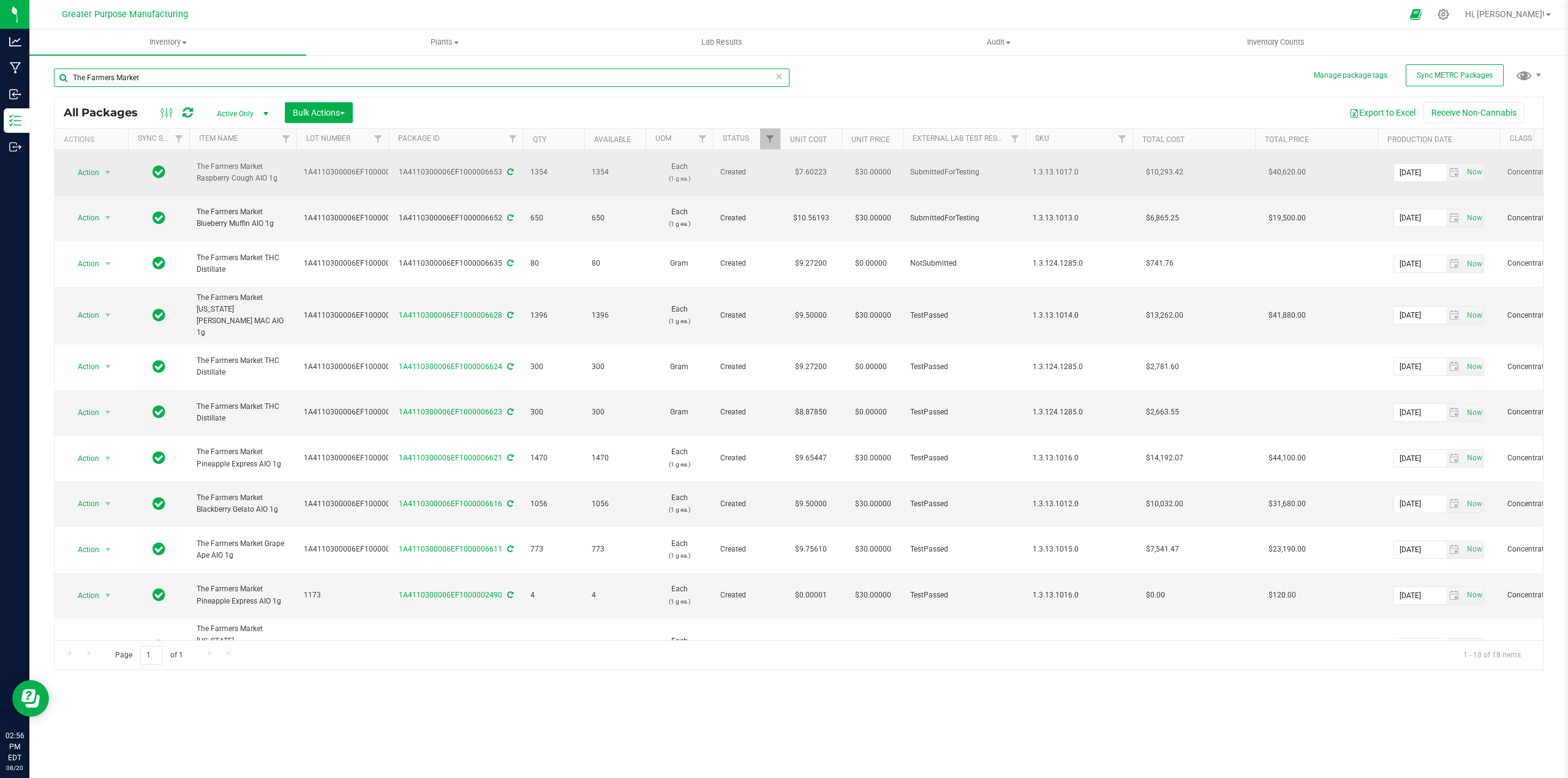
type input "The Farmers Market"
click at [536, 166] on span "1354" at bounding box center [553, 172] width 46 height 12
copy span "1354"
drag, startPoint x: 282, startPoint y: 173, endPoint x: 198, endPoint y: 160, distance: 85.0
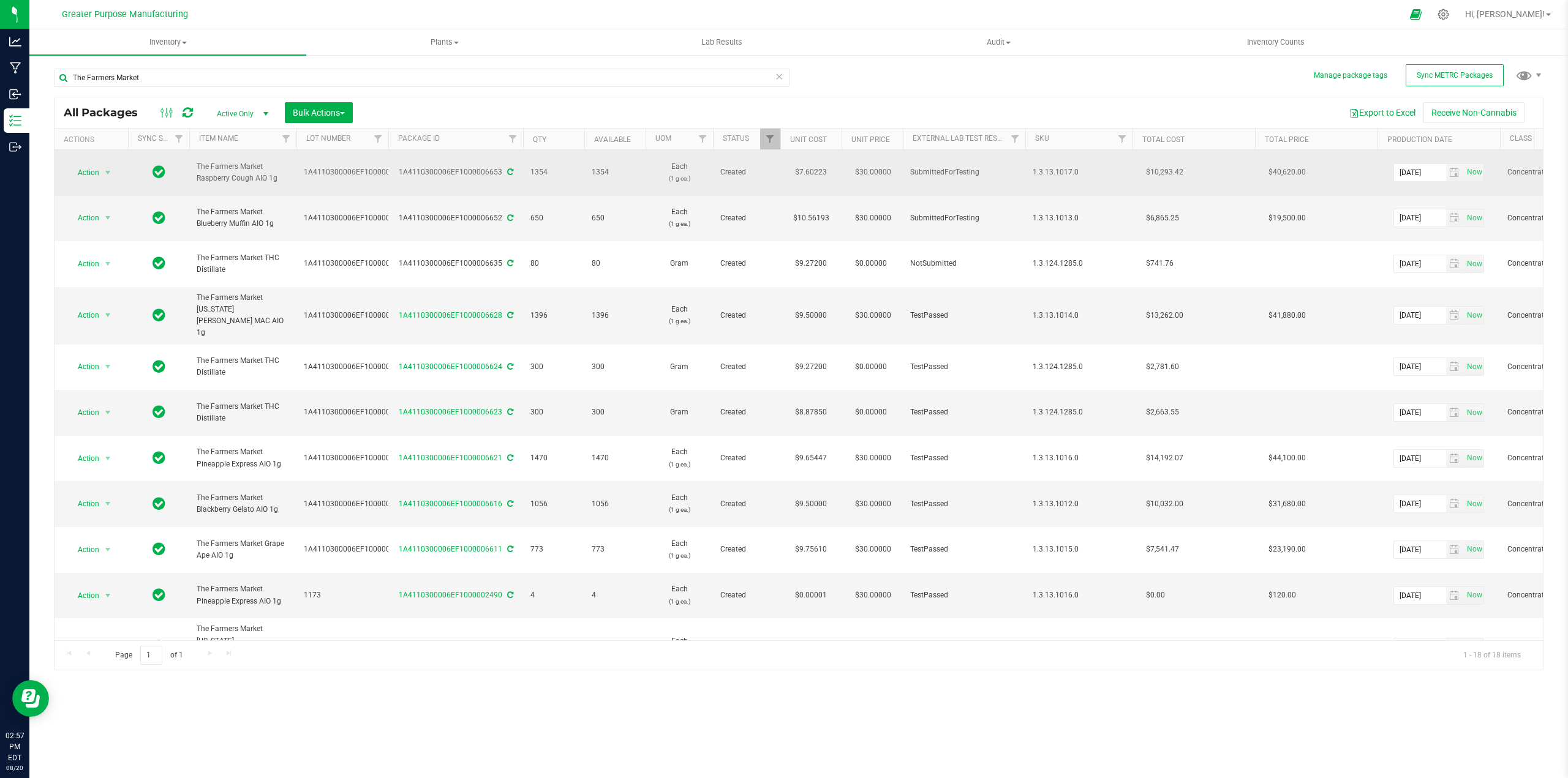
click at [198, 161] on span "The Farmers Market Raspberry Cough AIO 1g" at bounding box center [242, 173] width 92 height 24
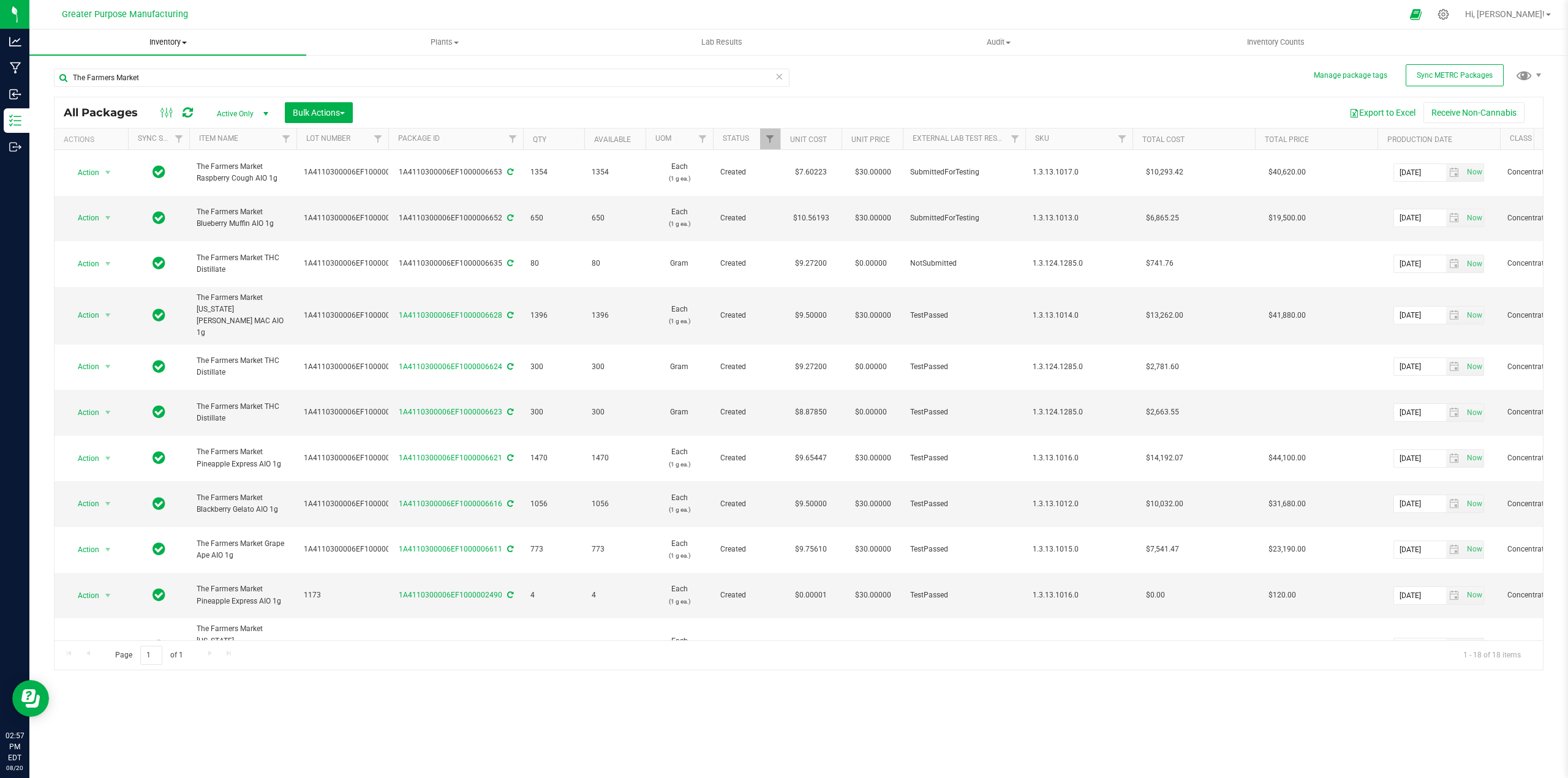
copy span "The Farmers Market Raspberry Cough AIO 1g"
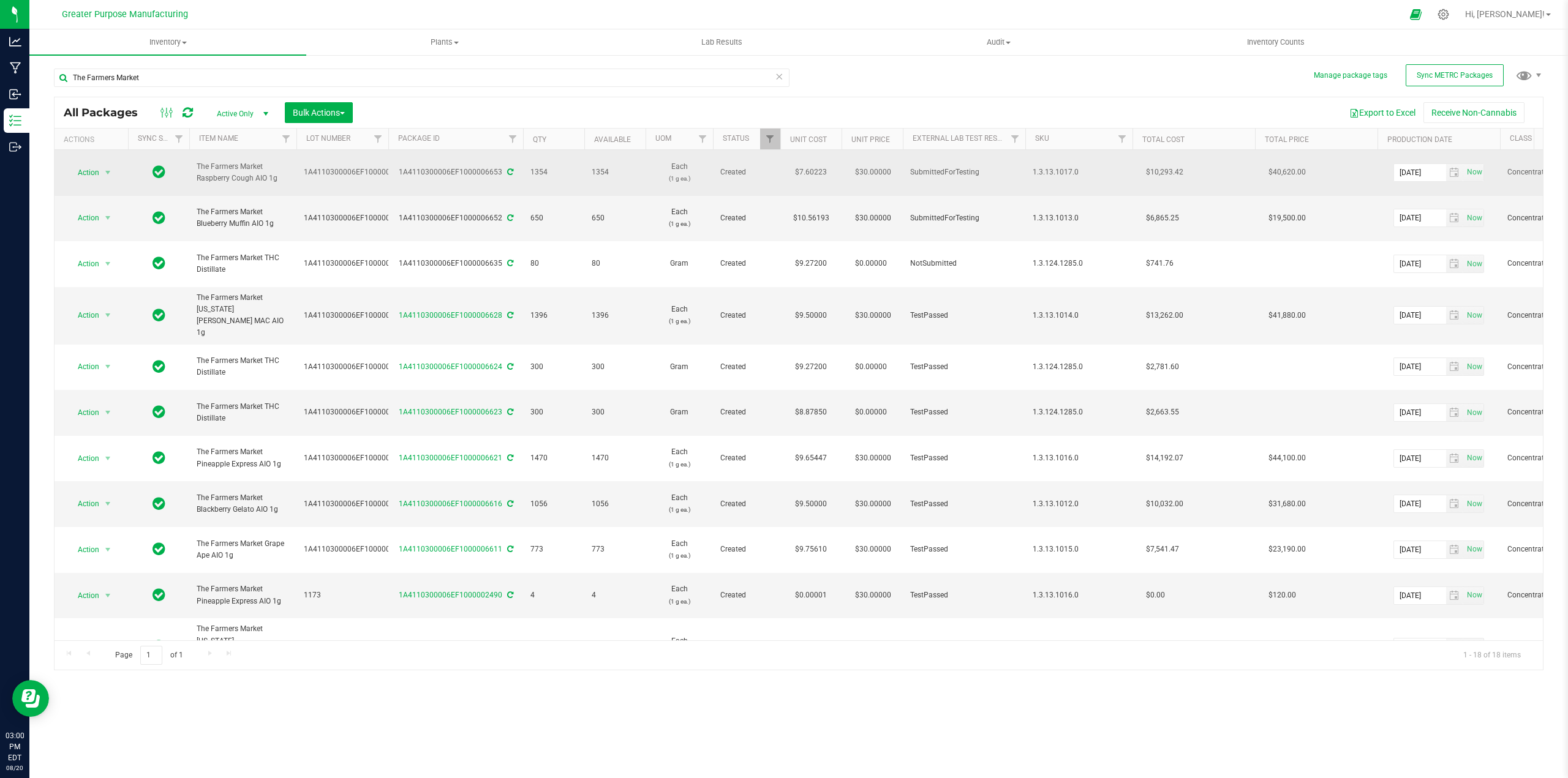
click at [534, 166] on span "1354" at bounding box center [553, 172] width 46 height 12
copy span "1354"
drag, startPoint x: 274, startPoint y: 174, endPoint x: 194, endPoint y: 162, distance: 80.9
click at [194, 162] on td "The Farmers Market Raspberry Cough AIO 1g" at bounding box center [243, 173] width 107 height 46
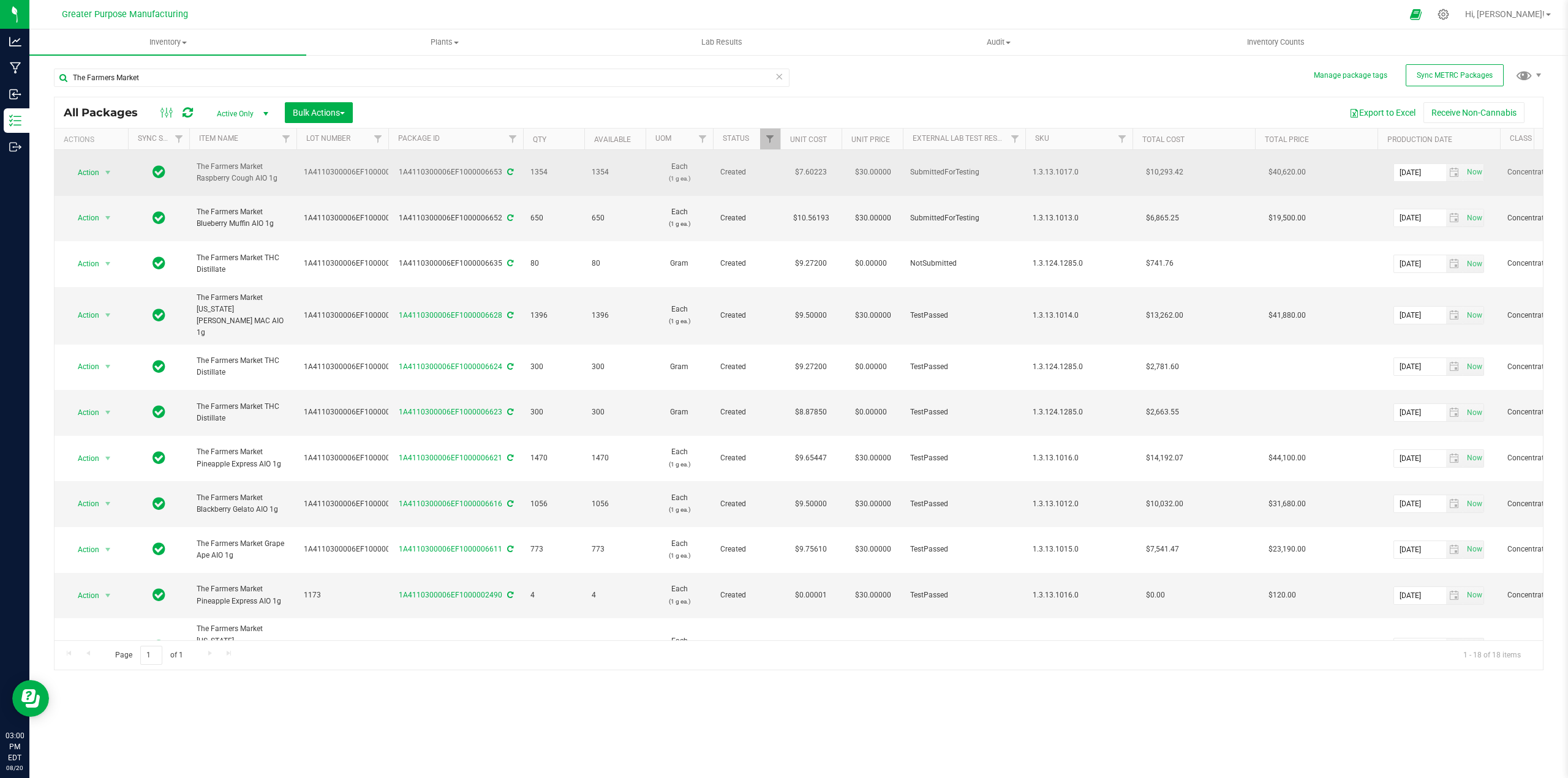
copy span "The Farmers Market Raspberry Cough AIO 1g"
click at [536, 166] on span "1354" at bounding box center [553, 172] width 46 height 12
copy span "1354"
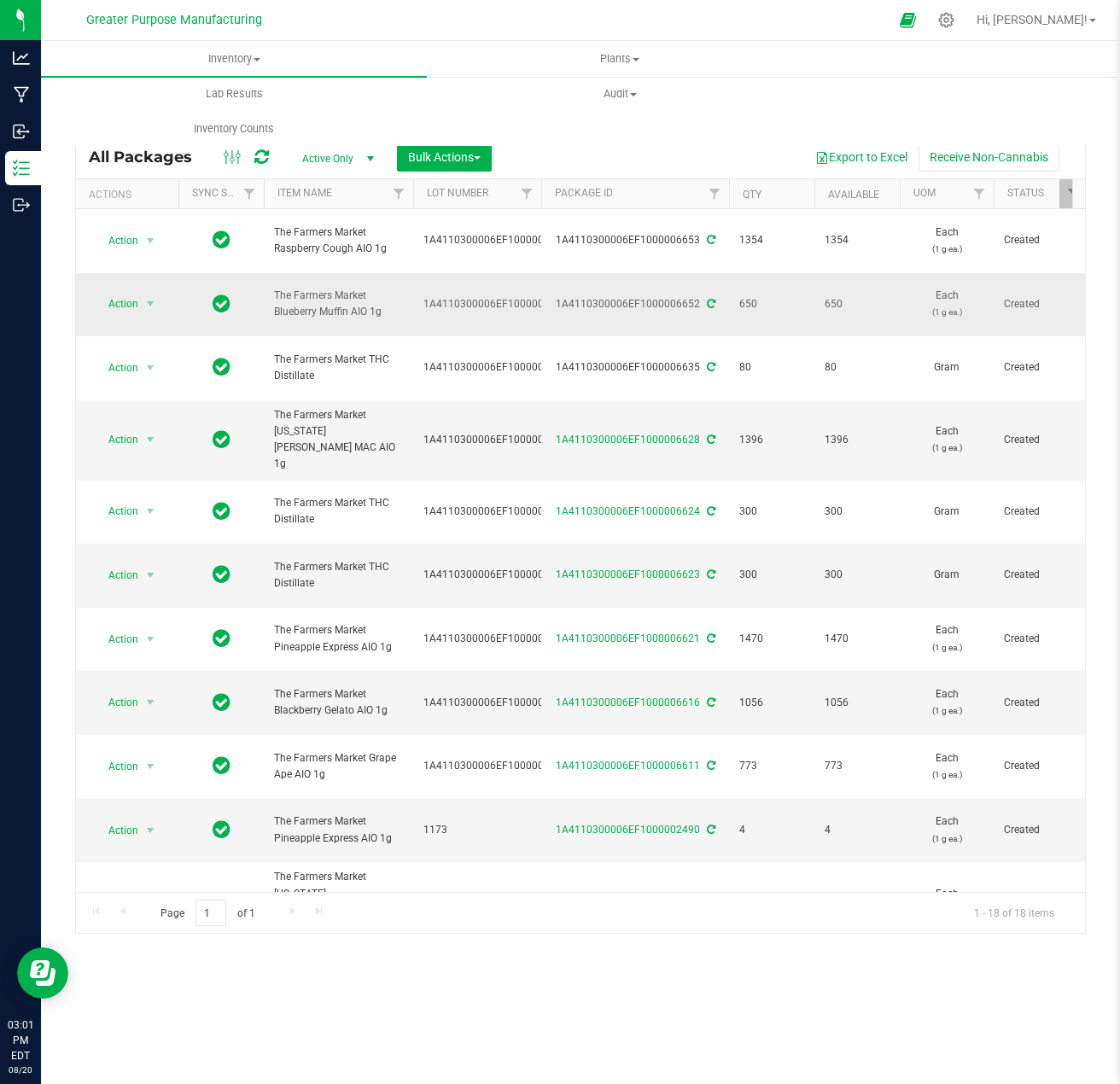
drag, startPoint x: 352, startPoint y: 285, endPoint x: 274, endPoint y: 268, distance: 79.8
click at [274, 287] on span "The Farmers Market Blueberry Muffin AIO 1g" at bounding box center [337, 304] width 129 height 33
copy span "The Farmers Market Blueberry Muffin AIO 1g"
click at [748, 296] on span "650" at bounding box center [771, 304] width 65 height 16
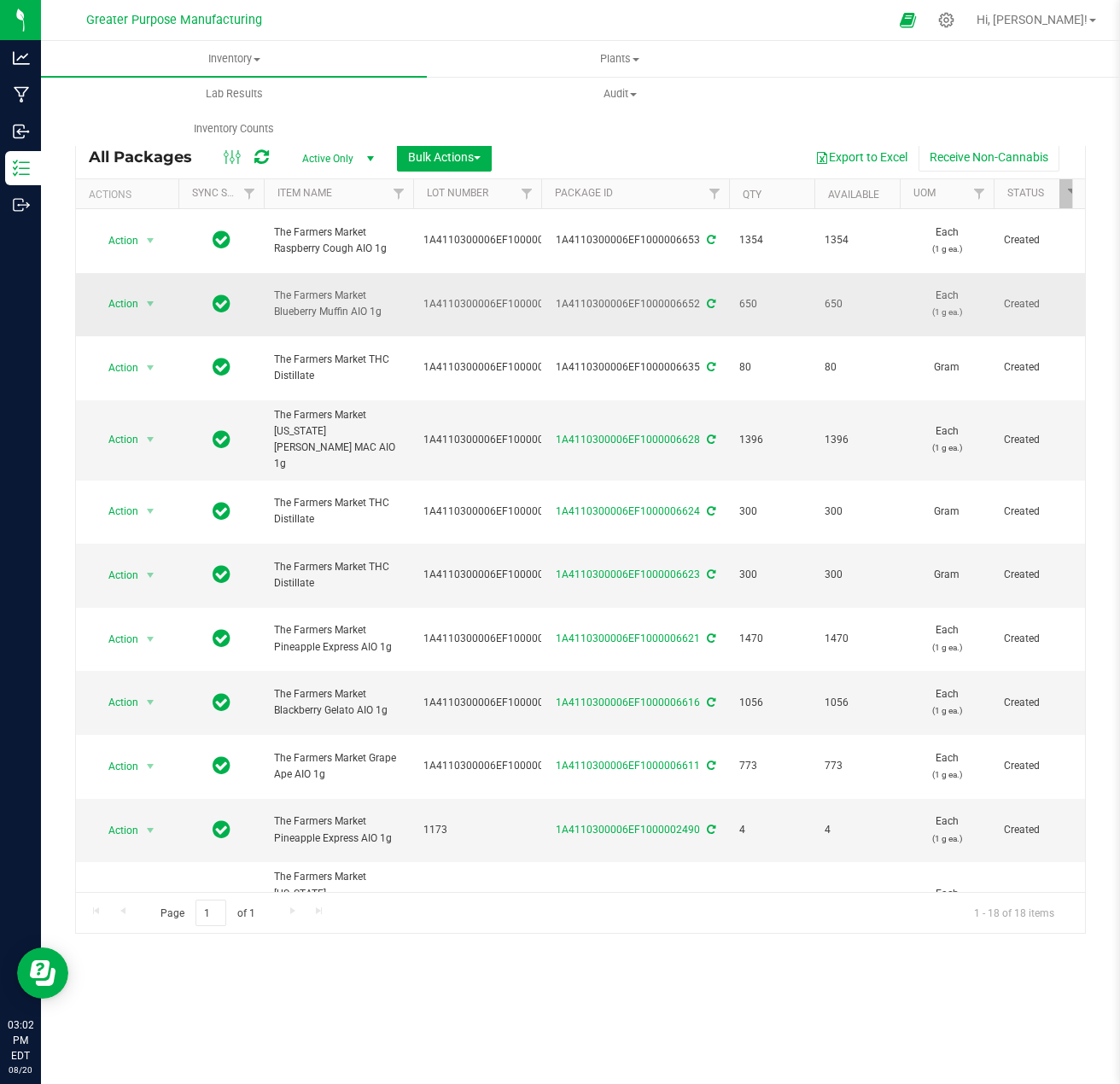
copy span "650"
drag, startPoint x: 399, startPoint y: 382, endPoint x: 274, endPoint y: 362, distance: 126.6
click at [274, 407] on span "The Farmers Market [US_STATE][PERSON_NAME] MAC AIO 1g" at bounding box center [337, 440] width 129 height 66
copy span "The Farmers Market [US_STATE][PERSON_NAME] MAC AIO 1g"
click at [747, 432] on span "1396" at bounding box center [771, 439] width 65 height 16
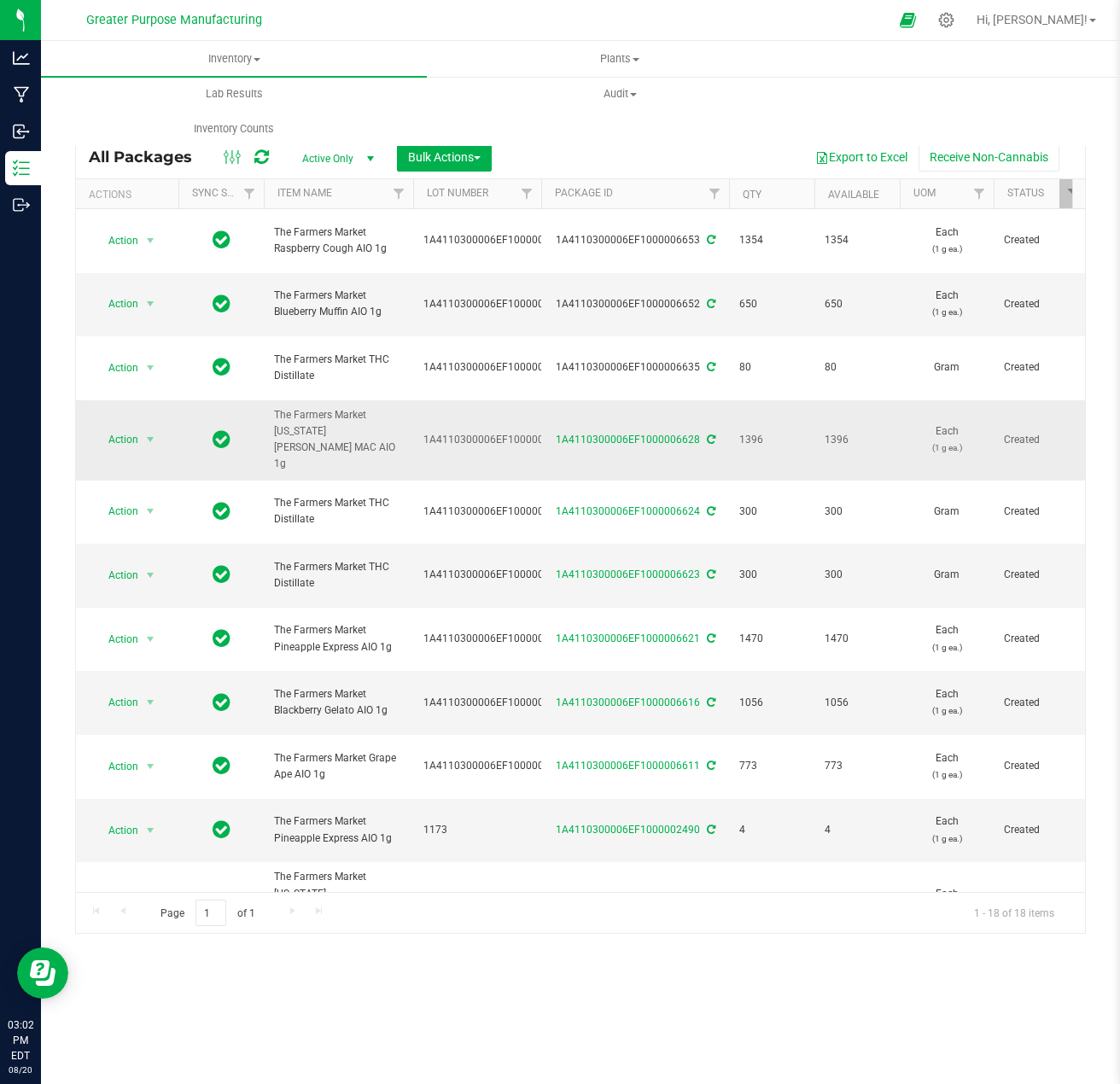
click at [747, 432] on span "1396" at bounding box center [771, 439] width 65 height 16
copy span "1396"
click at [300, 559] on span "The Farmers Market THC Distillate" at bounding box center [337, 576] width 129 height 33
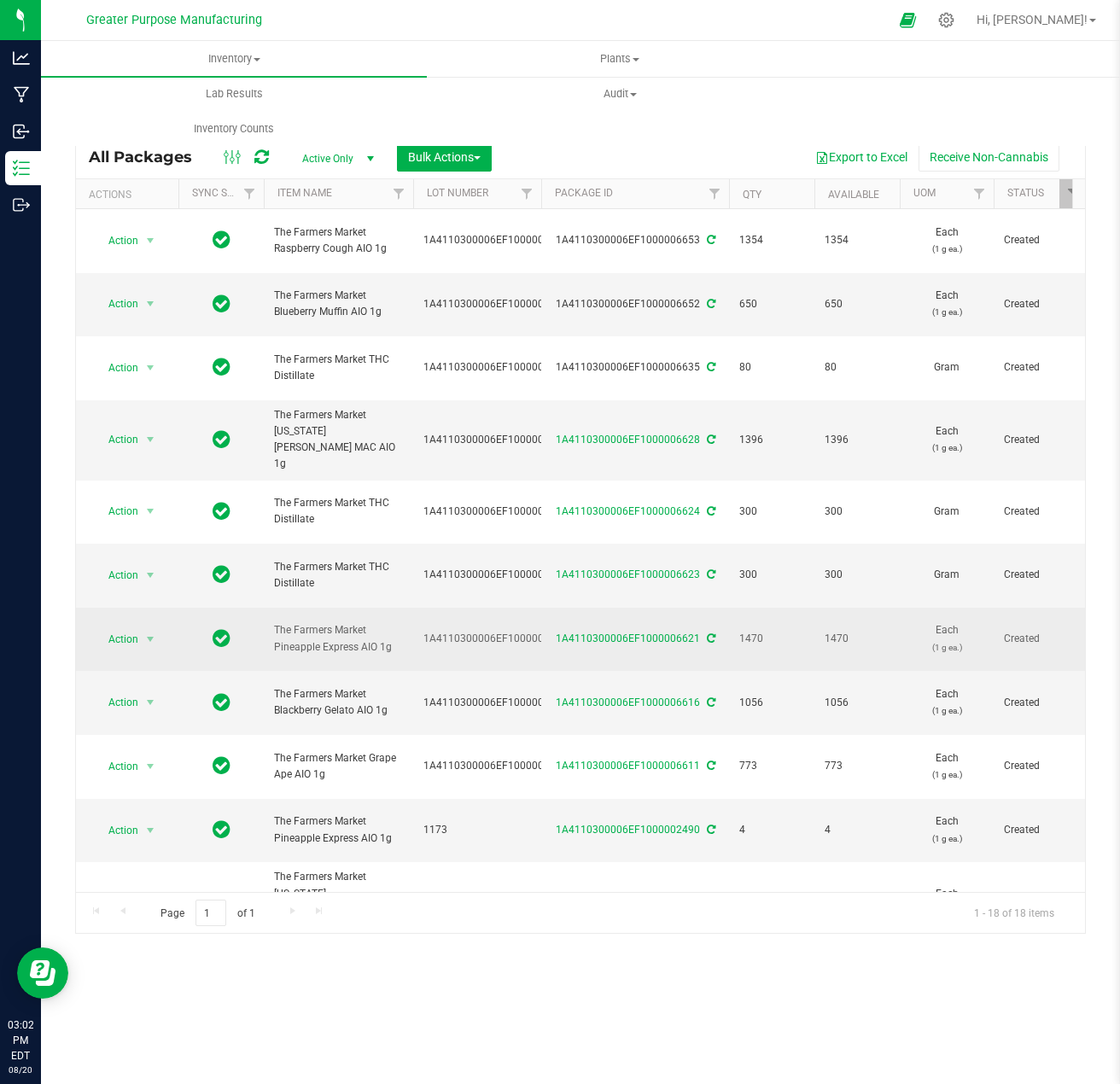
drag, startPoint x: 397, startPoint y: 525, endPoint x: 274, endPoint y: 503, distance: 125.0
click at [274, 622] on span "The Farmers Market Pineapple Express AIO 1g" at bounding box center [337, 639] width 129 height 33
click at [746, 631] on span "1470" at bounding box center [771, 639] width 65 height 16
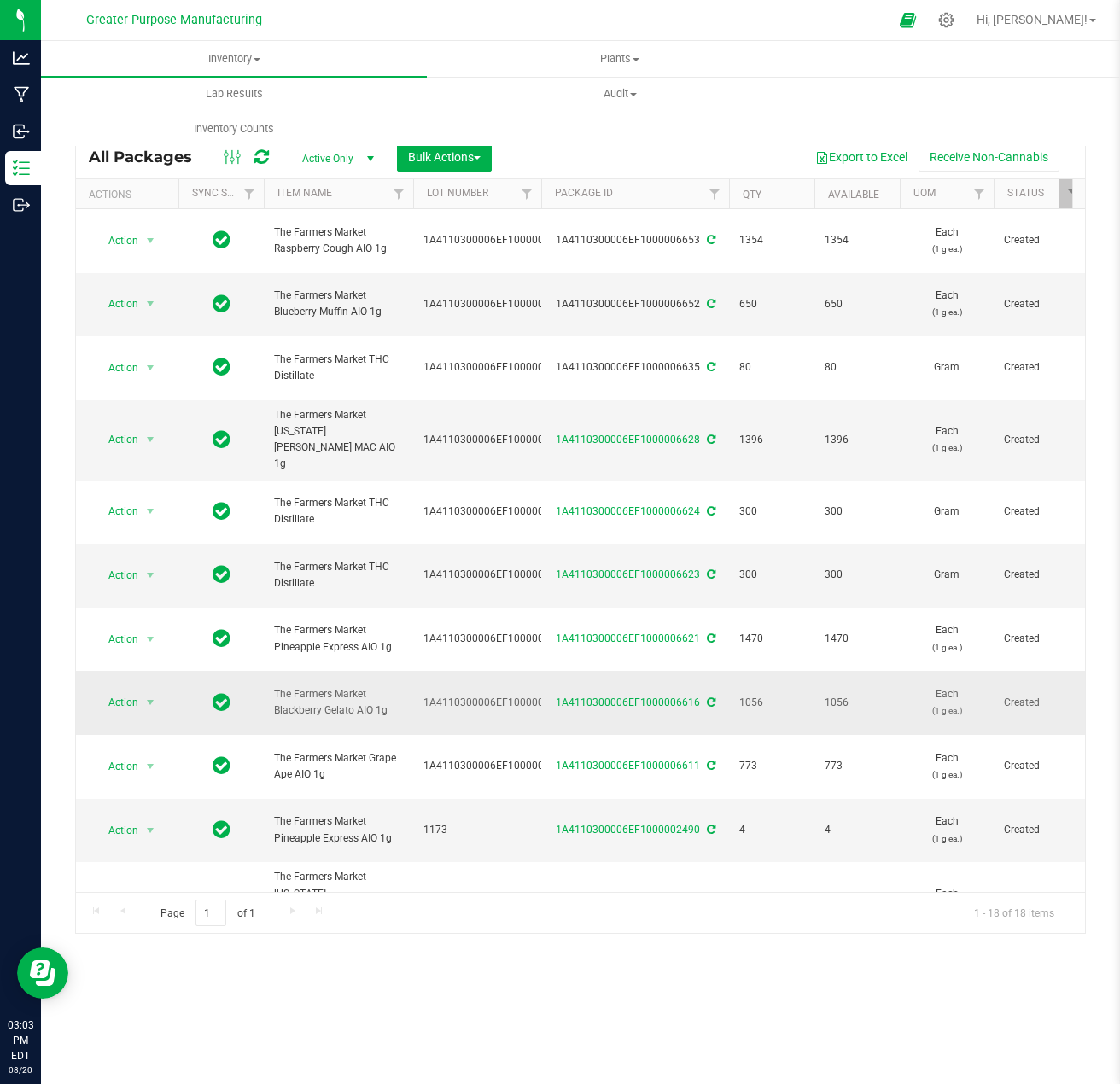
drag, startPoint x: 386, startPoint y: 573, endPoint x: 270, endPoint y: 555, distance: 117.4
click at [270, 671] on td "The Farmers Market Blackberry Gelato AIO 1g" at bounding box center [338, 703] width 149 height 64
click at [753, 695] on span "1056" at bounding box center [771, 703] width 65 height 16
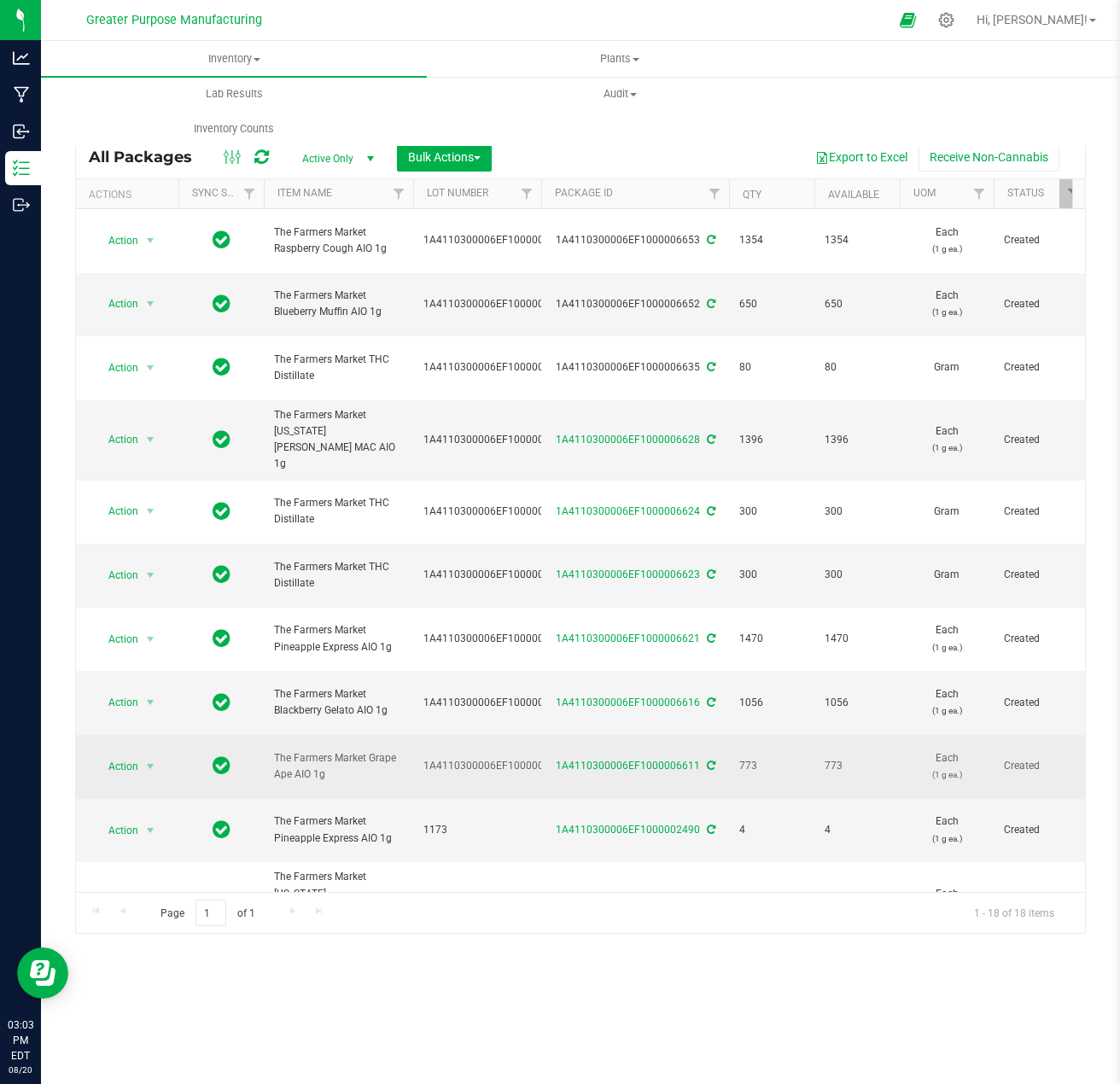
drag, startPoint x: 332, startPoint y: 614, endPoint x: 275, endPoint y: 596, distance: 59.8
click at [275, 750] on span "The Farmers Market Grape Ape AIO 1g" at bounding box center [337, 766] width 129 height 33
click at [747, 758] on span "773" at bounding box center [771, 766] width 65 height 16
